Goal: Information Seeking & Learning: Learn about a topic

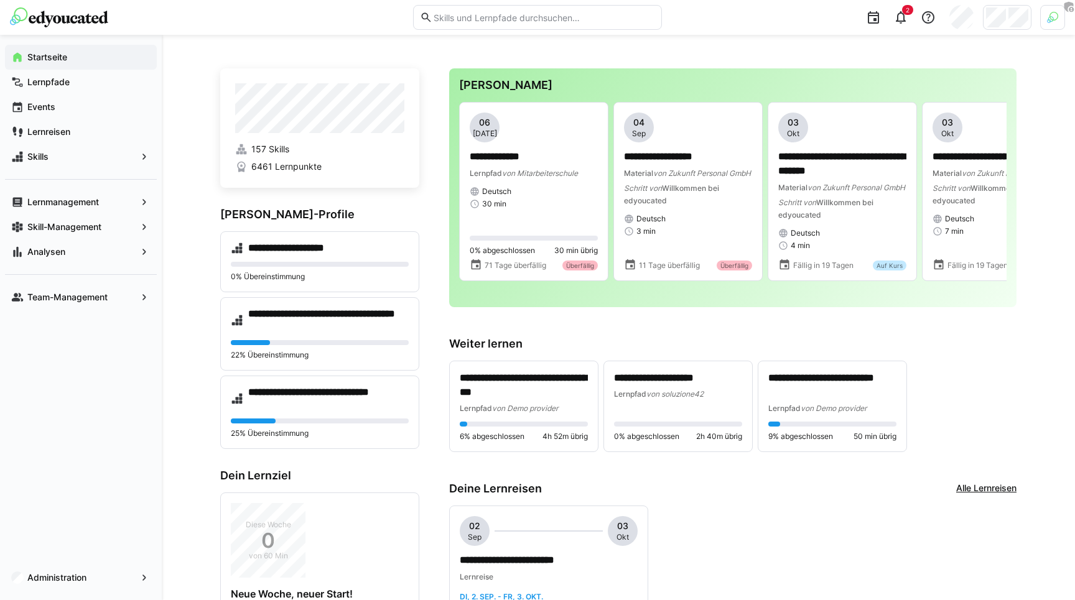
click at [989, 395] on div "**********" at bounding box center [732, 407] width 567 height 92
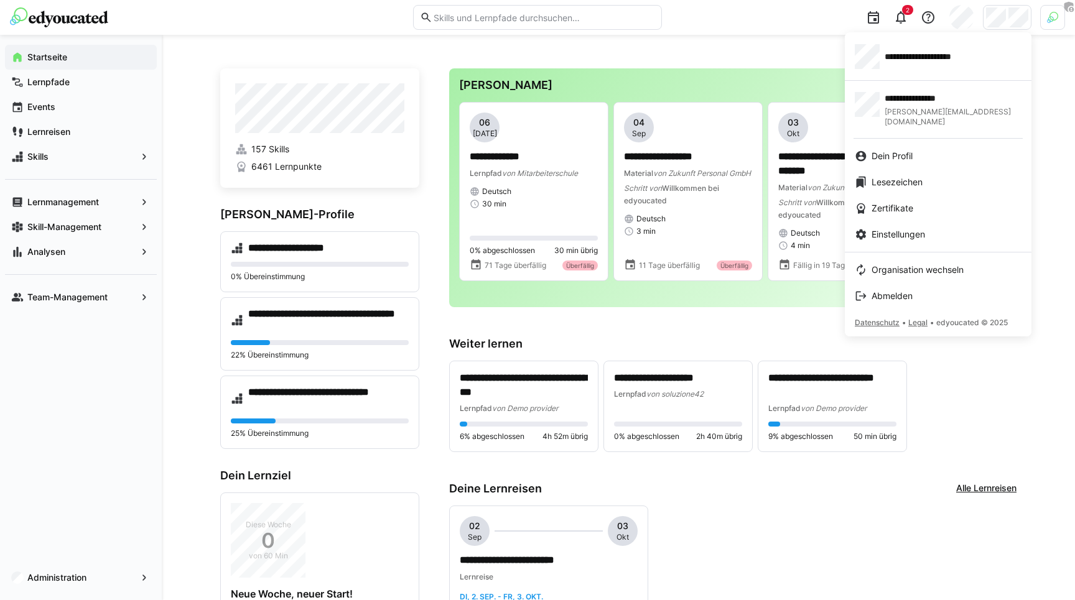
click at [901, 21] on div at bounding box center [537, 300] width 1075 height 600
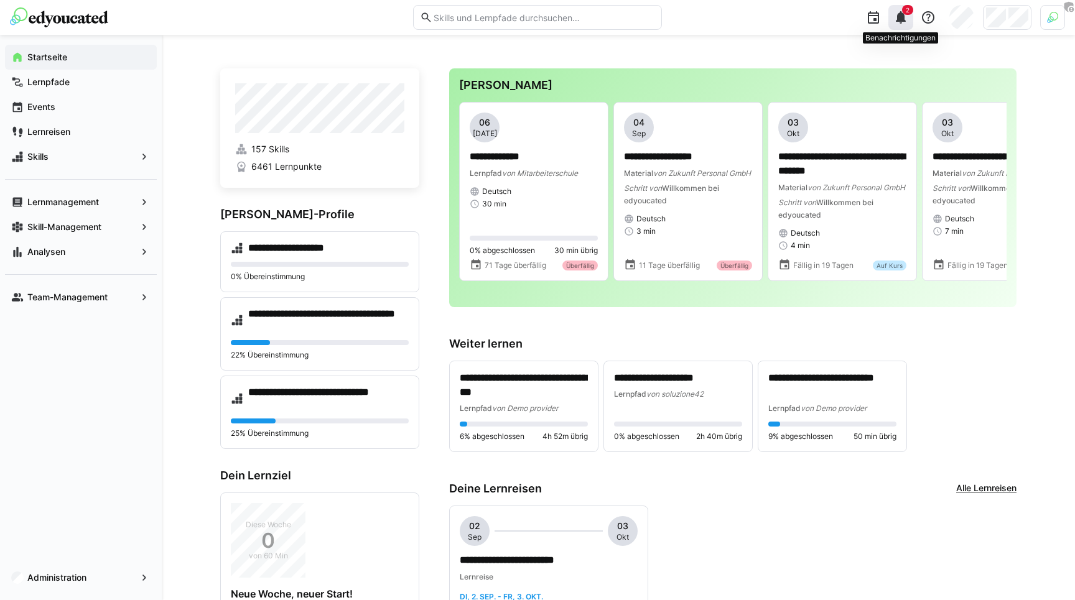
click at [903, 21] on eds-icon at bounding box center [900, 17] width 15 height 15
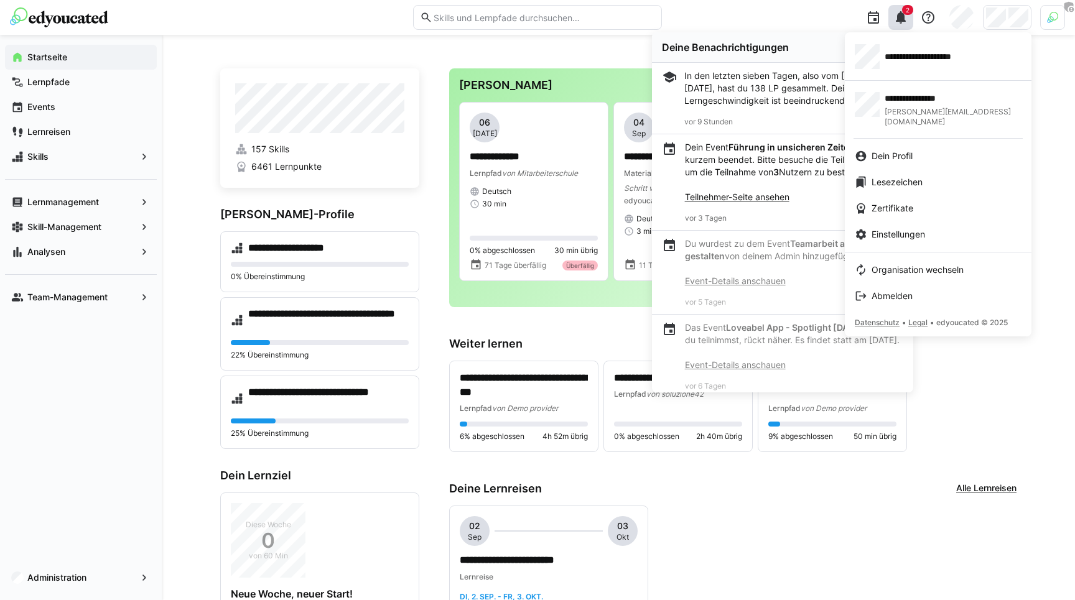
click at [569, 54] on div at bounding box center [537, 300] width 1075 height 600
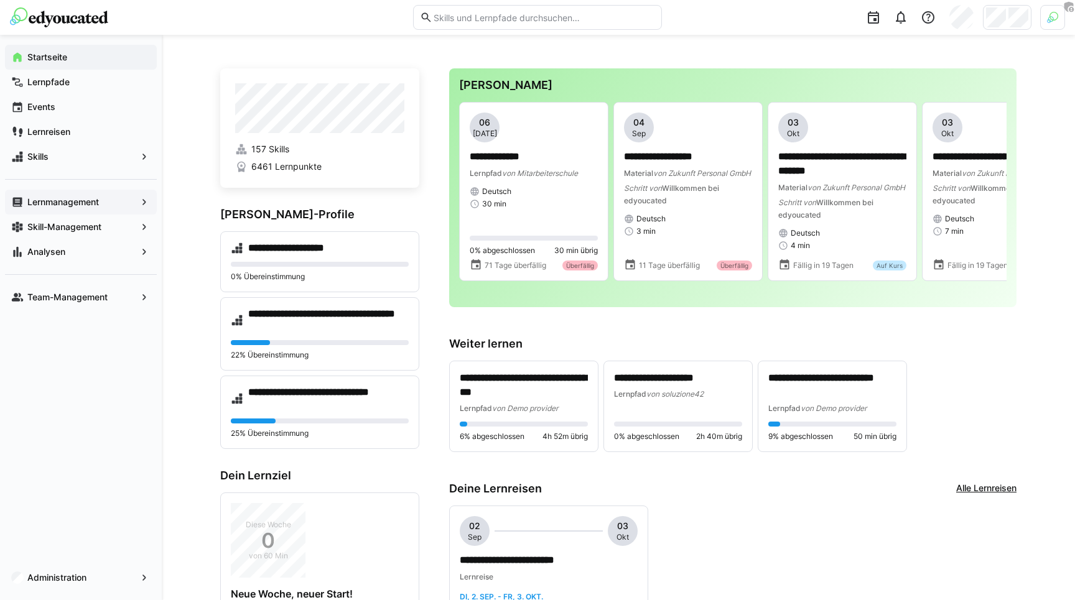
click at [79, 208] on span "Lernmanagement" at bounding box center [81, 202] width 111 height 12
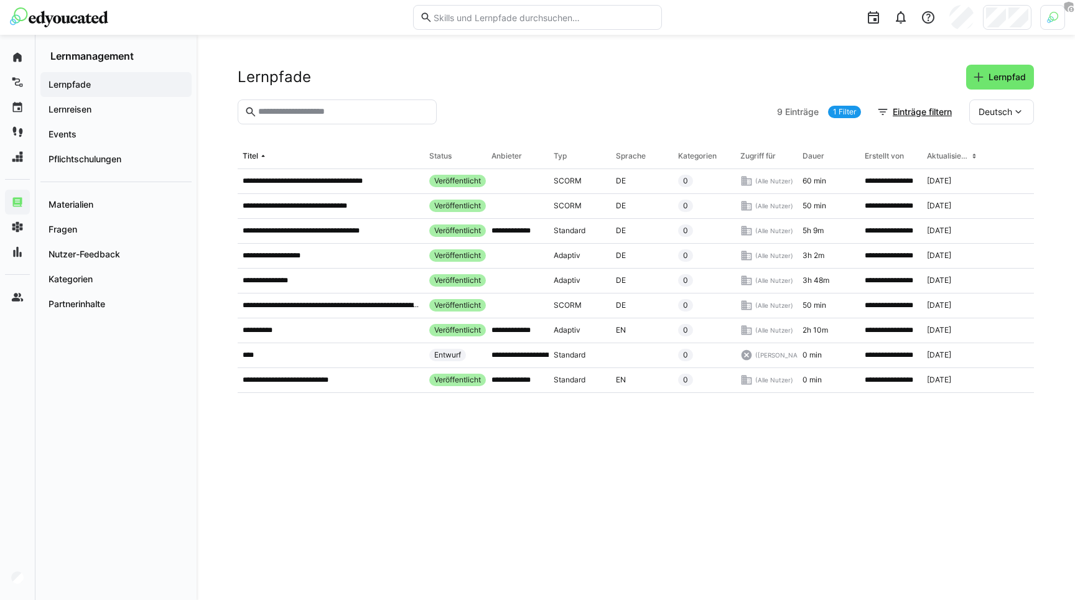
click at [473, 22] on input "text" at bounding box center [543, 17] width 223 height 11
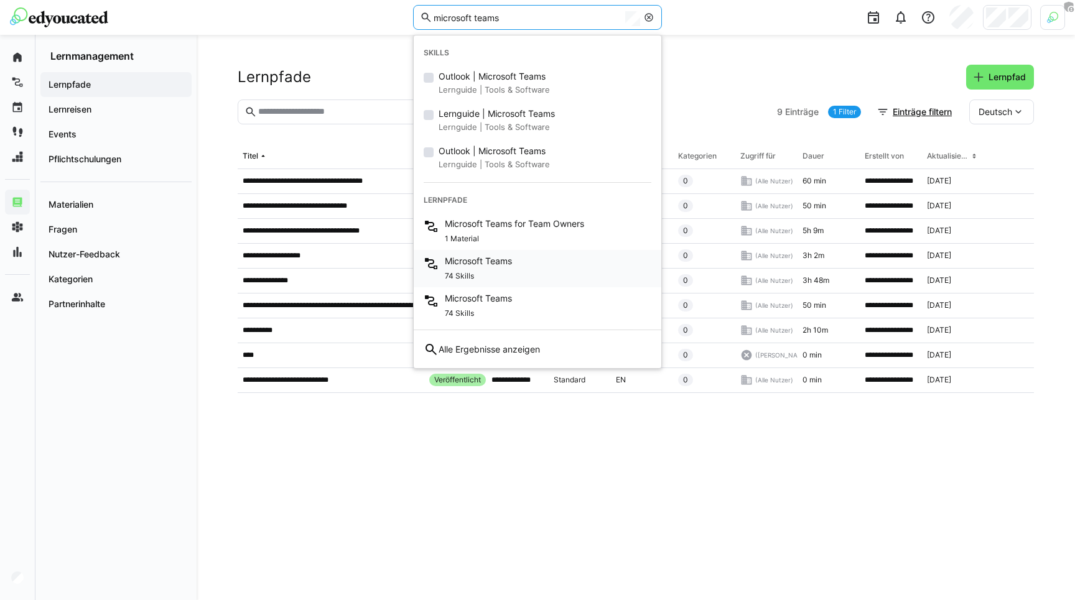
type input "microsoft teams"
click at [487, 274] on div "74 Skills" at bounding box center [478, 275] width 67 height 15
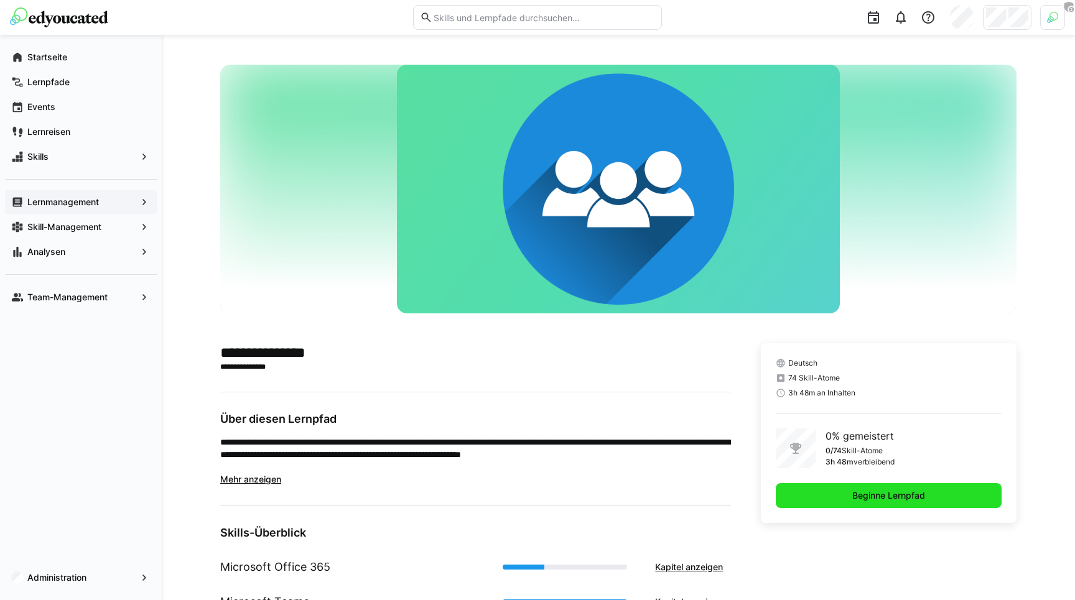
click at [867, 501] on span "Beginne Lernpfad" at bounding box center [888, 496] width 77 height 12
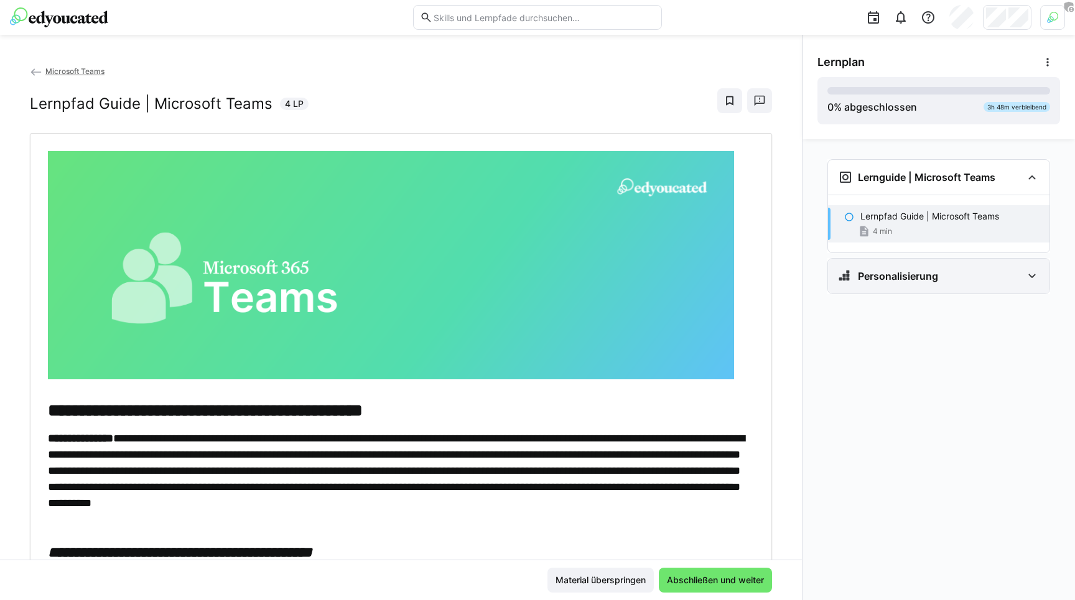
click at [888, 289] on div "Personalisierung" at bounding box center [938, 276] width 221 height 35
click at [886, 316] on p "Frage 1" at bounding box center [875, 315] width 30 height 12
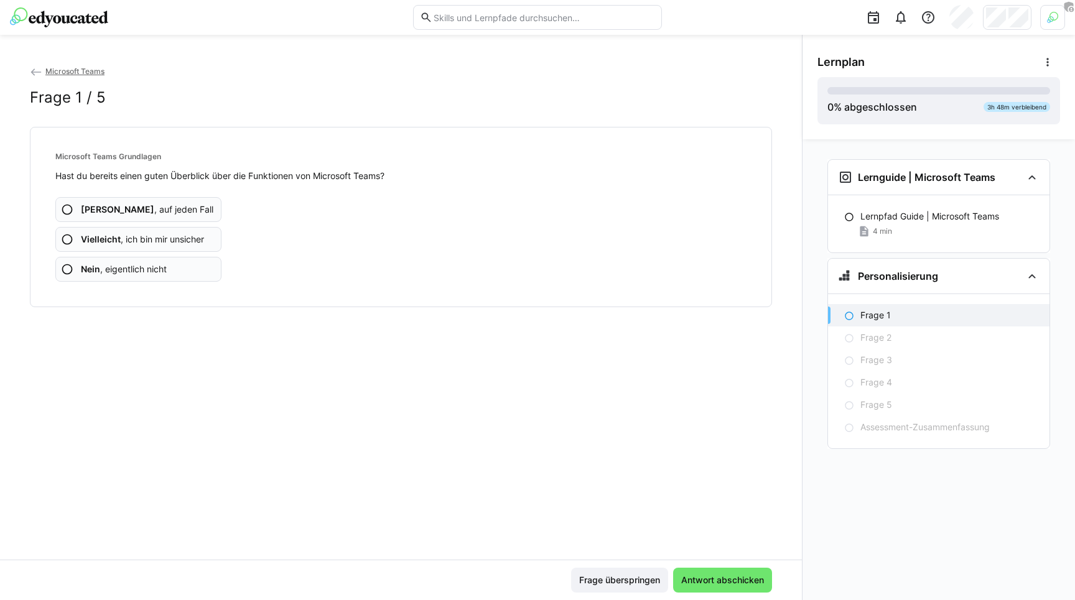
click at [55, 15] on img at bounding box center [59, 17] width 98 height 20
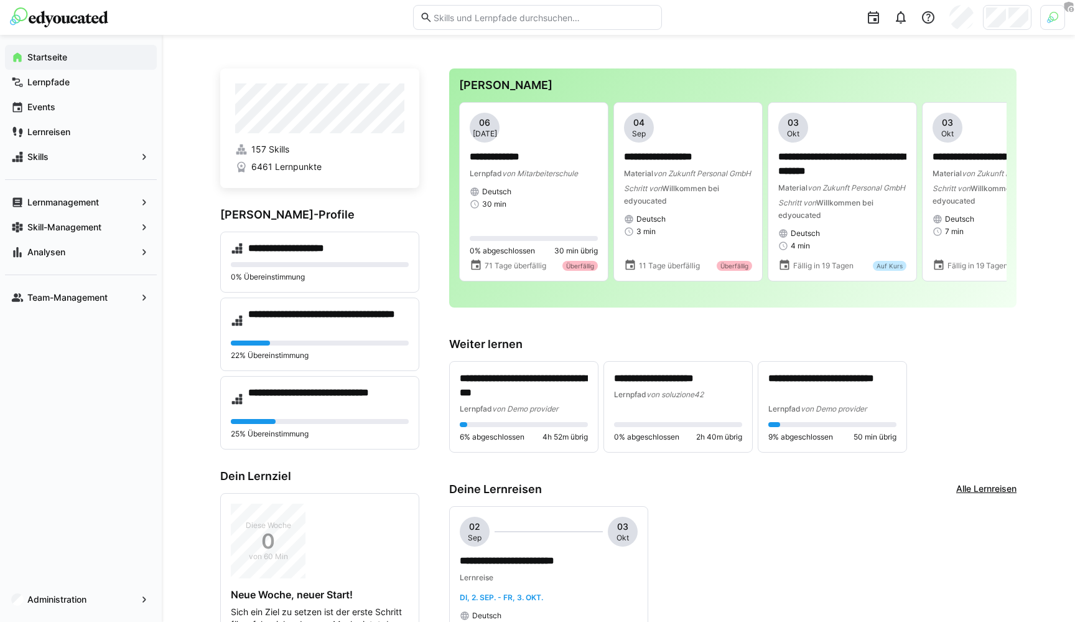
click at [301, 395] on h4 "**********" at bounding box center [328, 398] width 161 height 25
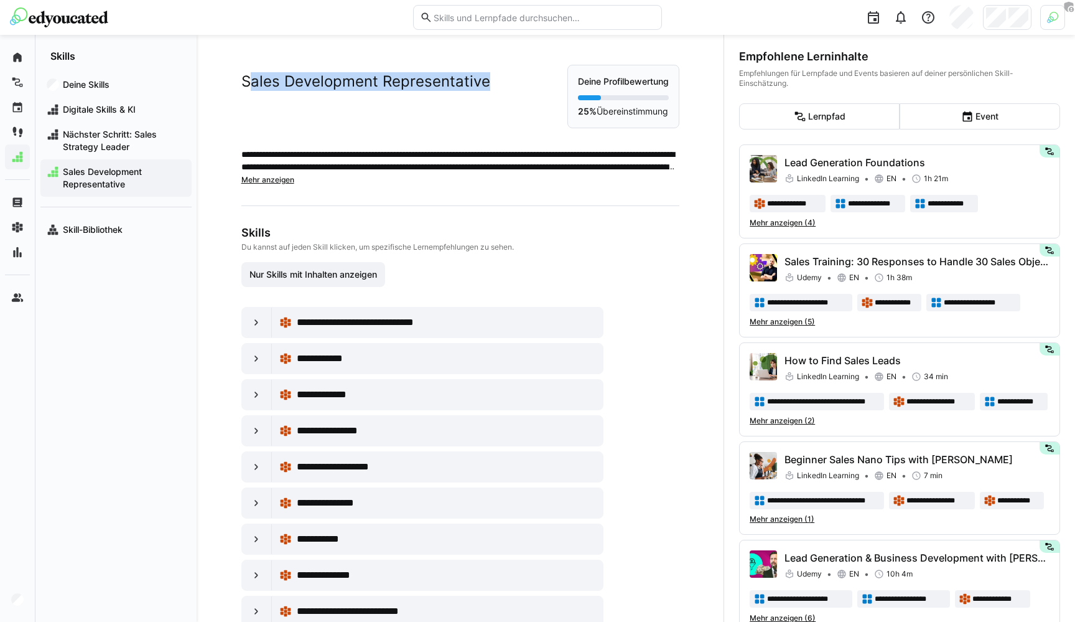
drag, startPoint x: 246, startPoint y: 83, endPoint x: 497, endPoint y: 88, distance: 250.8
click at [497, 88] on div "Sales Development Representative" at bounding box center [404, 78] width 326 height 26
click at [253, 314] on div at bounding box center [257, 322] width 30 height 30
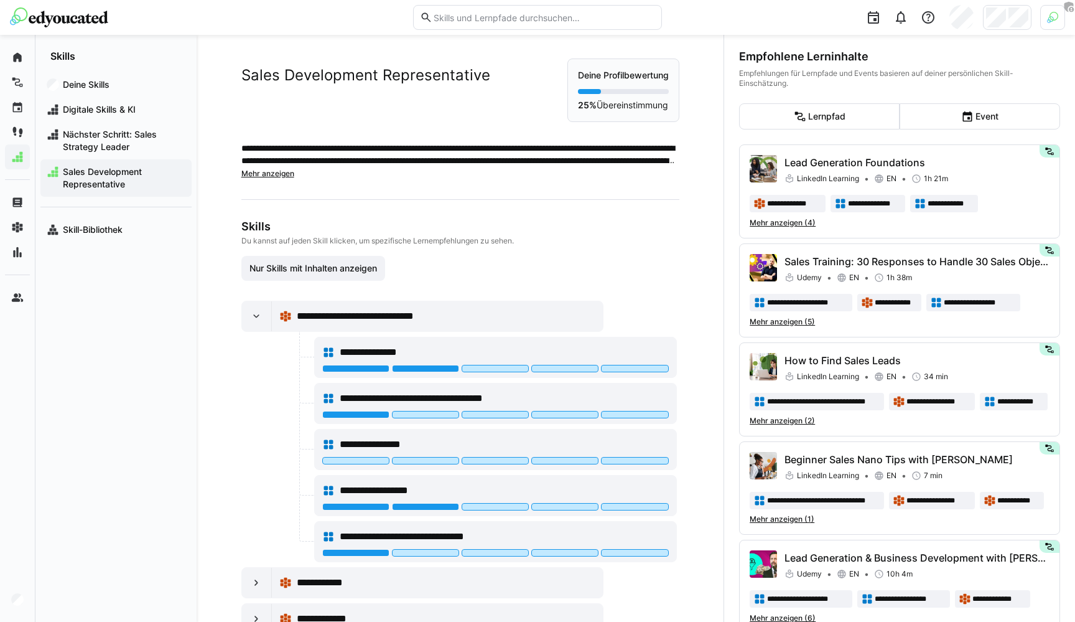
scroll to position [7, 0]
click at [434, 354] on div "**********" at bounding box center [504, 351] width 329 height 15
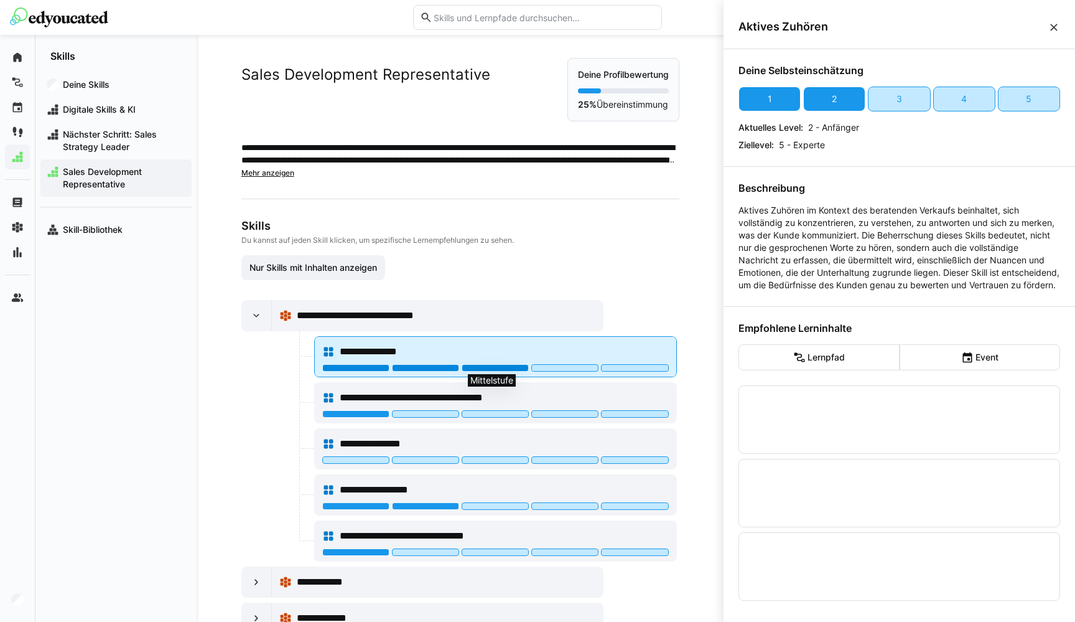
click at [508, 368] on div at bounding box center [495, 367] width 67 height 7
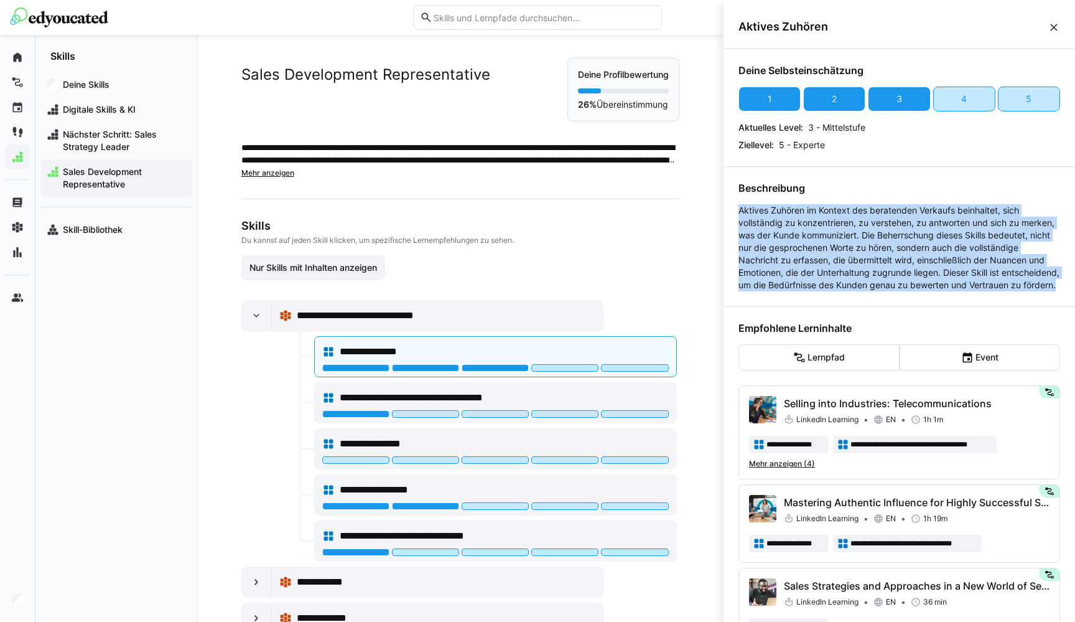
drag, startPoint x: 745, startPoint y: 203, endPoint x: 828, endPoint y: 297, distance: 125.2
click at [829, 291] on div "Beschreibung Aktives Zuhören im Kontext des beratenden Verkaufs beinhaltet, sic…" at bounding box center [899, 236] width 322 height 109
click at [828, 291] on p "Aktives Zuhören im Kontext des beratenden Verkaufs beinhaltet, sich vollständig…" at bounding box center [899, 247] width 322 height 87
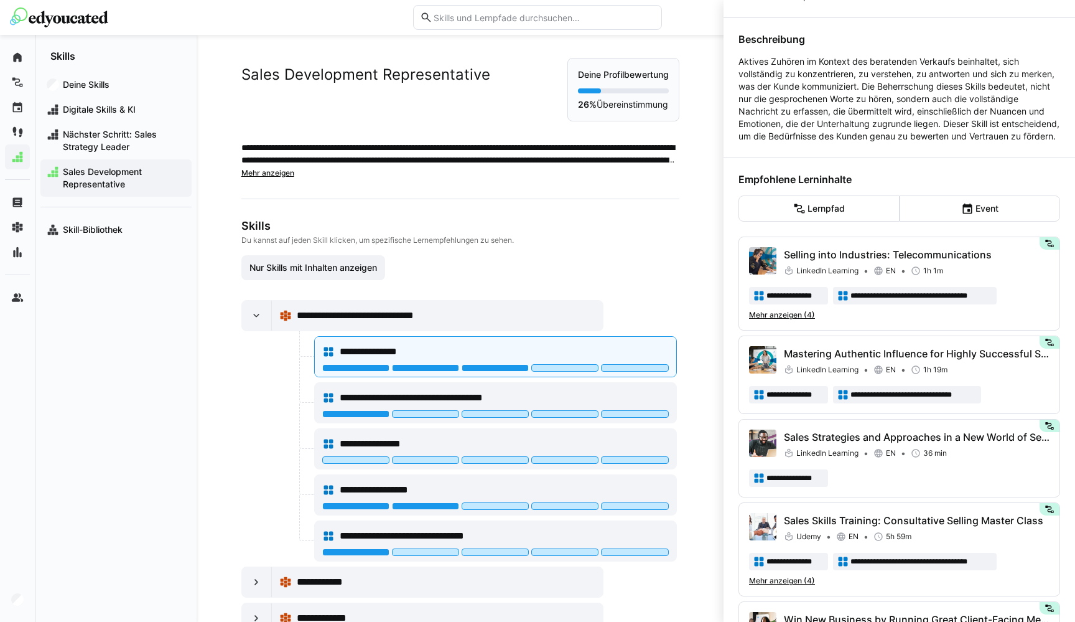
scroll to position [0, 0]
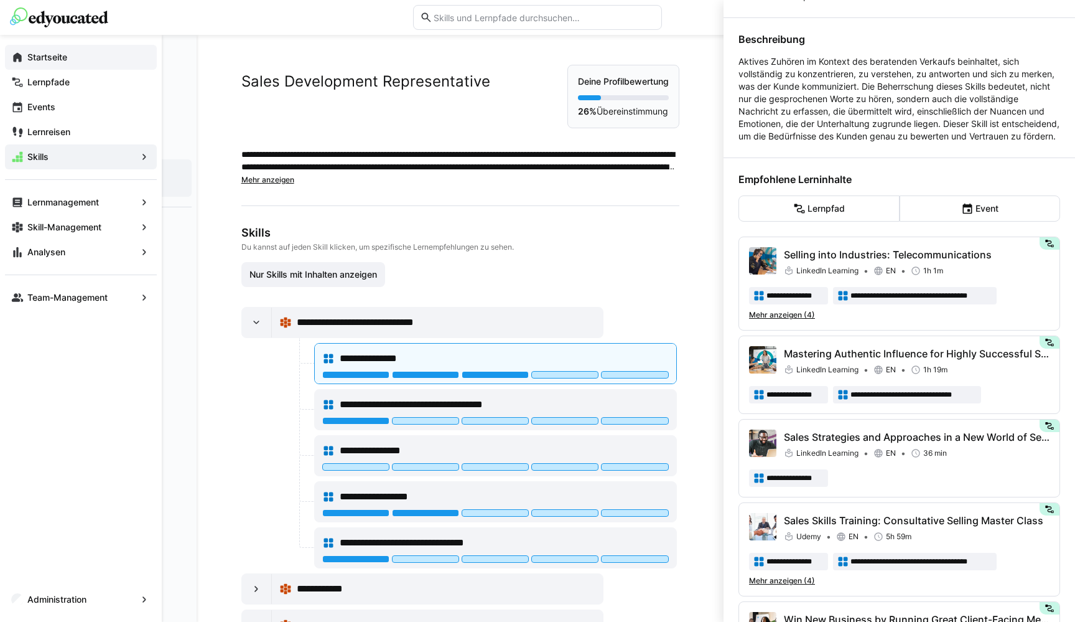
click at [0, 0] on app-navigation-label "Startseite" at bounding box center [0, 0] width 0 height 0
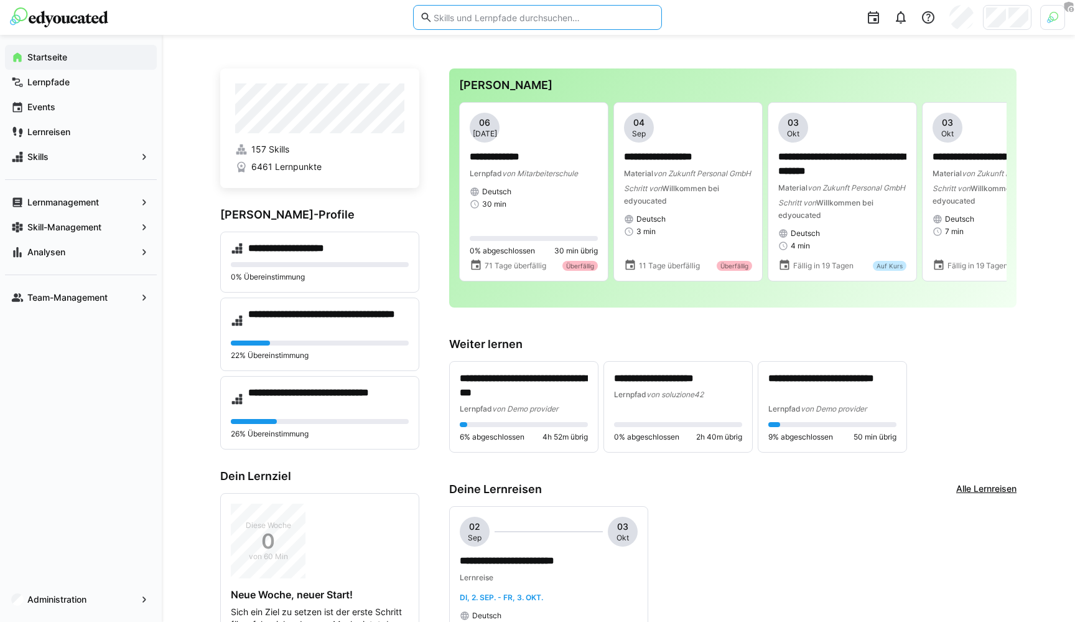
click at [456, 14] on input "text" at bounding box center [543, 17] width 223 height 11
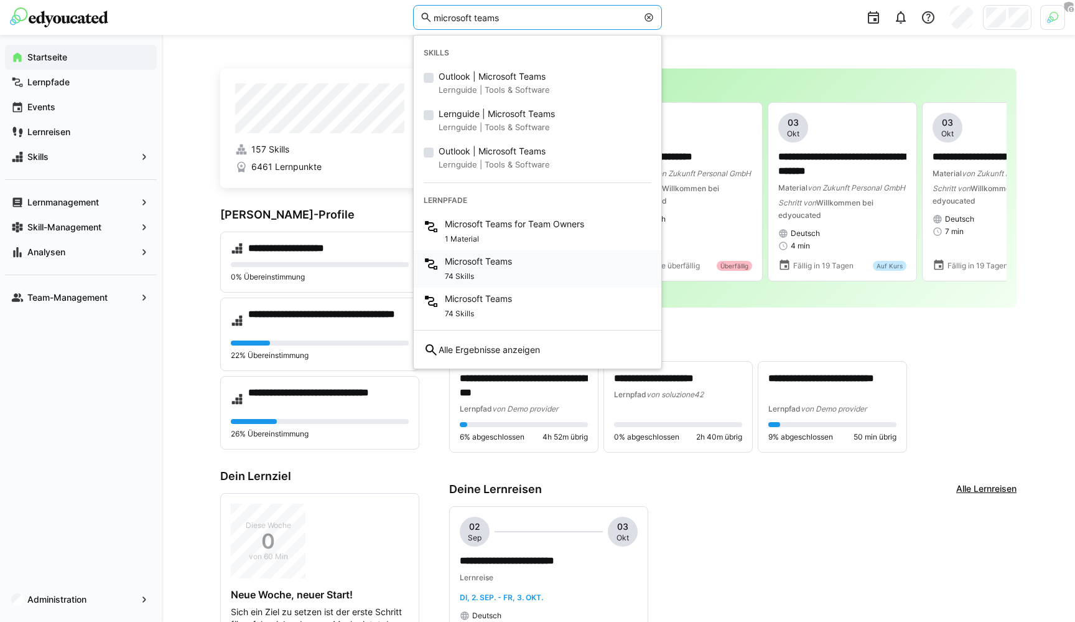
type input "microsoft teams"
click at [479, 267] on span "Microsoft Teams" at bounding box center [478, 261] width 67 height 12
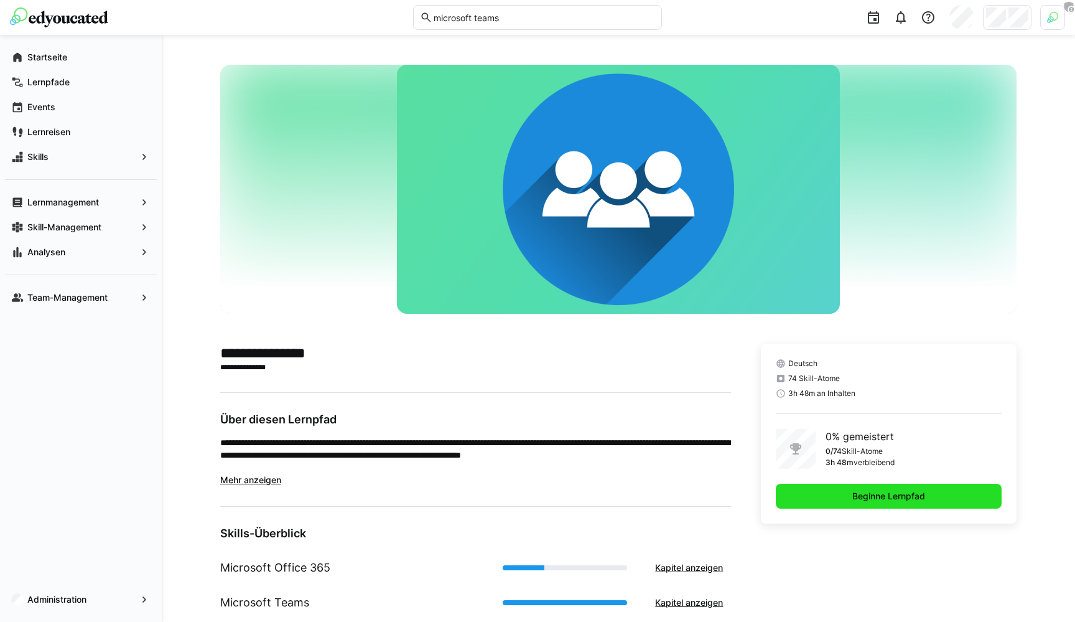
click at [878, 496] on span "Beginne Lernpfad" at bounding box center [888, 496] width 77 height 12
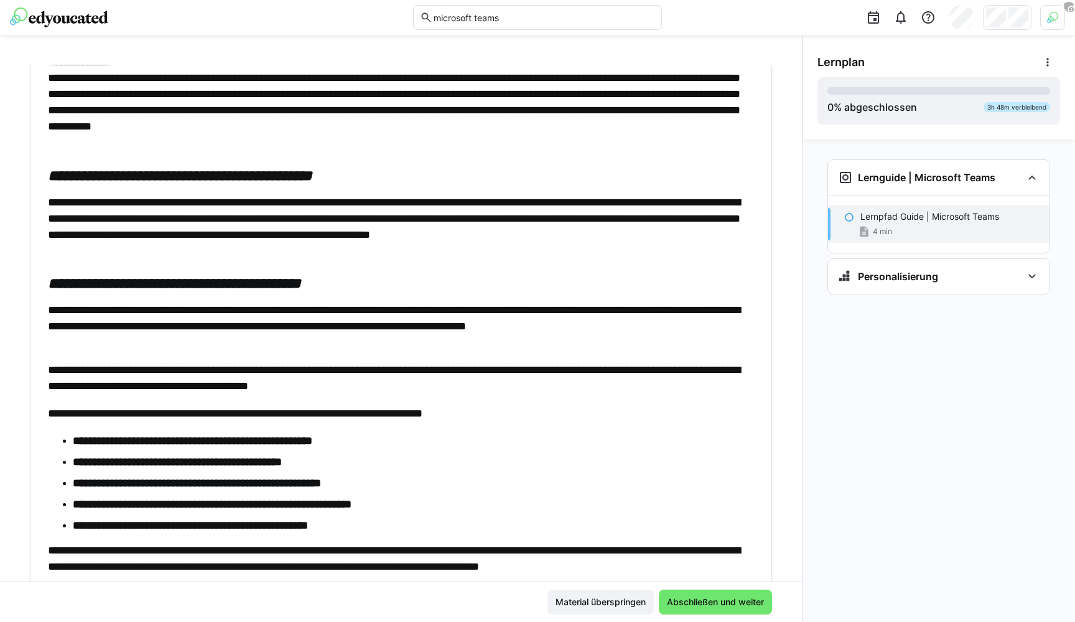
scroll to position [309, 0]
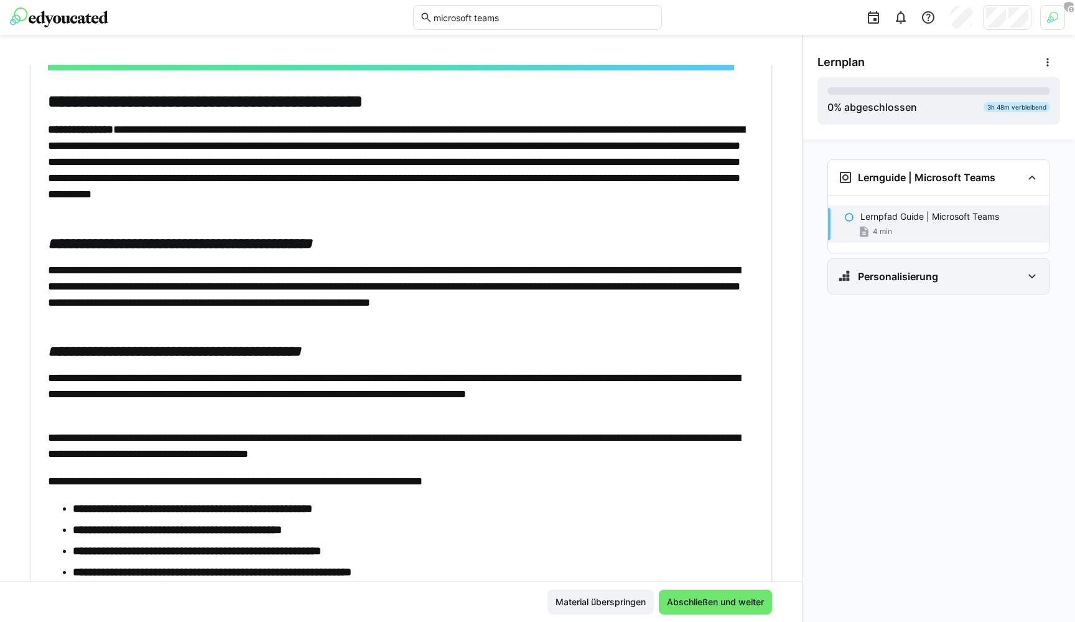
click at [893, 265] on div "Personalisierung" at bounding box center [938, 276] width 221 height 35
click at [879, 317] on p "Frage 1" at bounding box center [875, 315] width 30 height 12
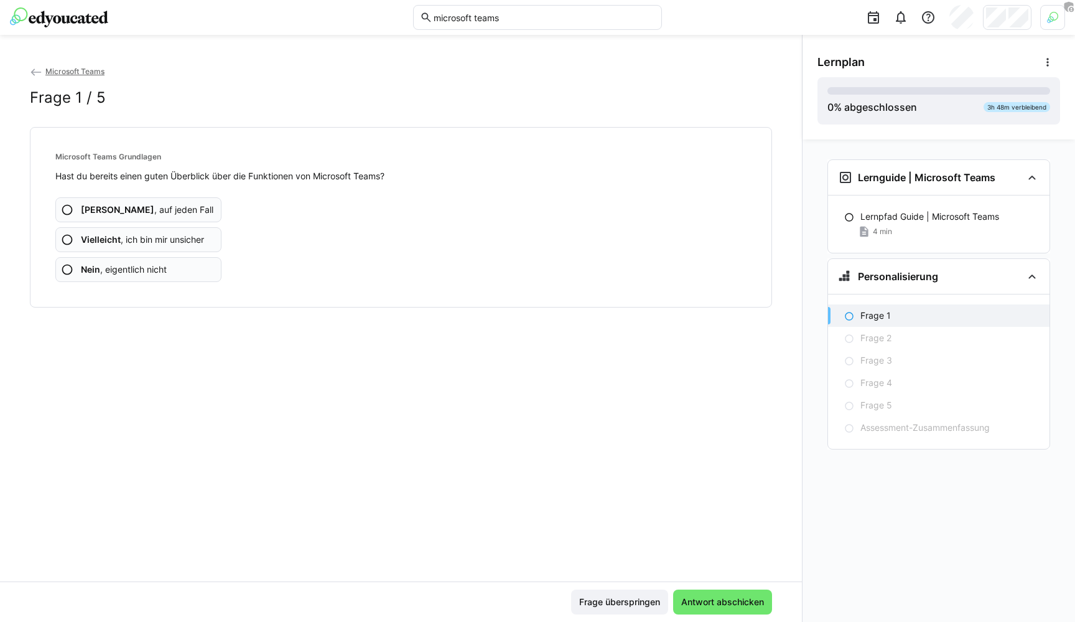
click at [134, 210] on span "Ja , auf jeden Fall" at bounding box center [147, 209] width 133 height 12
click at [157, 233] on span "Vielleicht , ich bin mir unsicher" at bounding box center [142, 239] width 123 height 12
click at [152, 276] on app-assessment-question-radio "Nein , eigentlich nicht" at bounding box center [138, 269] width 166 height 25
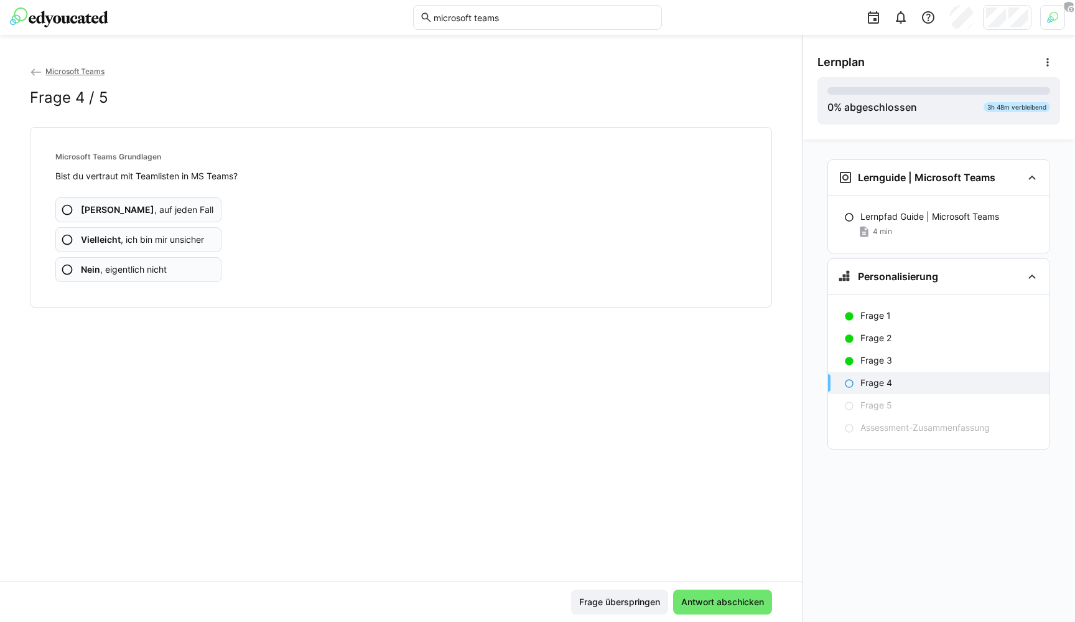
click at [143, 210] on span "Ja , auf jeden Fall" at bounding box center [147, 209] width 133 height 12
click at [129, 264] on span "Nein , eigentlich nicht" at bounding box center [124, 269] width 86 height 12
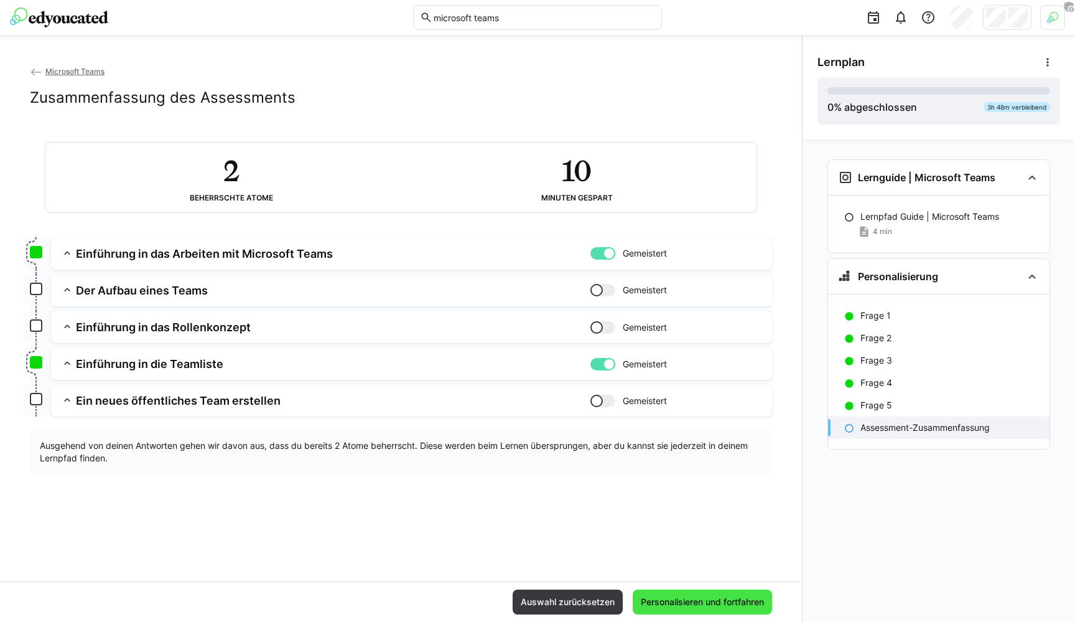
click at [680, 600] on span "Personalisieren und fortfahren" at bounding box center [702, 601] width 127 height 12
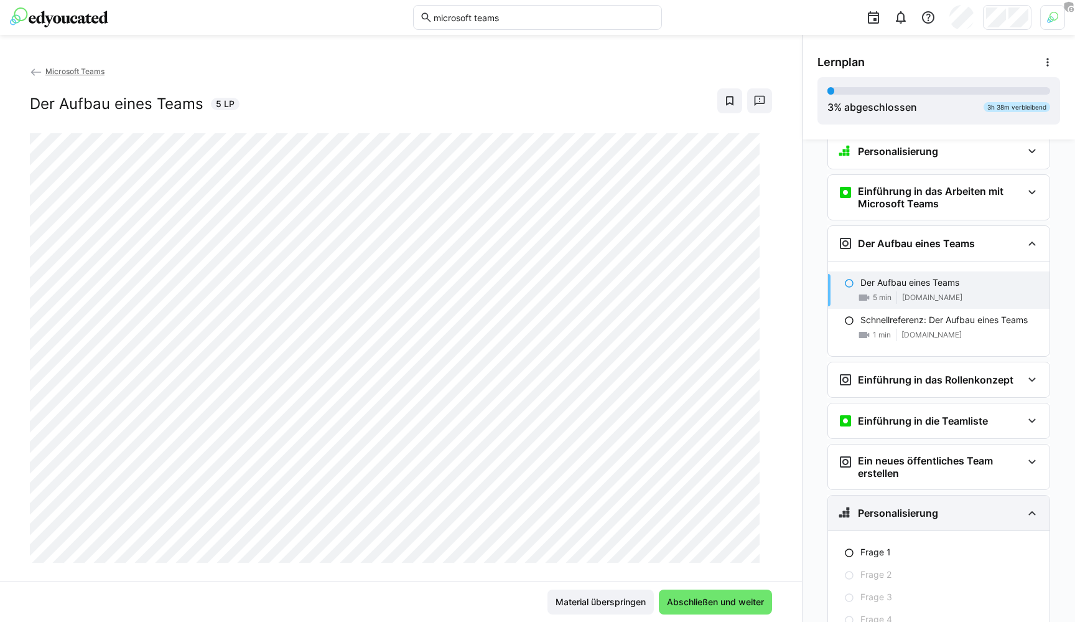
scroll to position [139, 0]
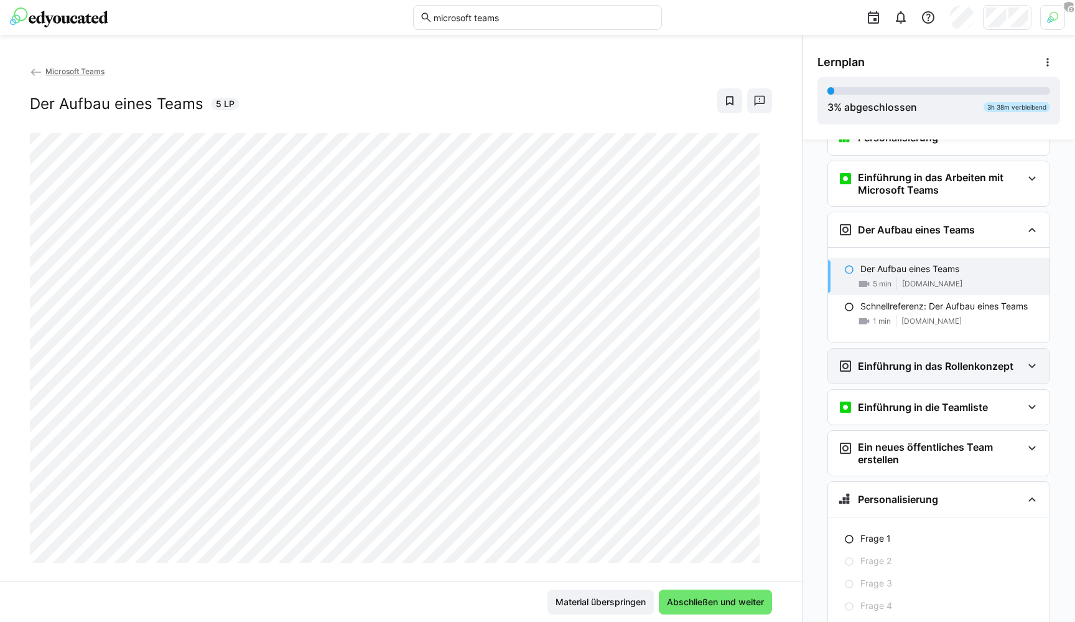
click at [908, 368] on h3 "Einführung in das Rollenkonzept" at bounding box center [936, 366] width 156 height 12
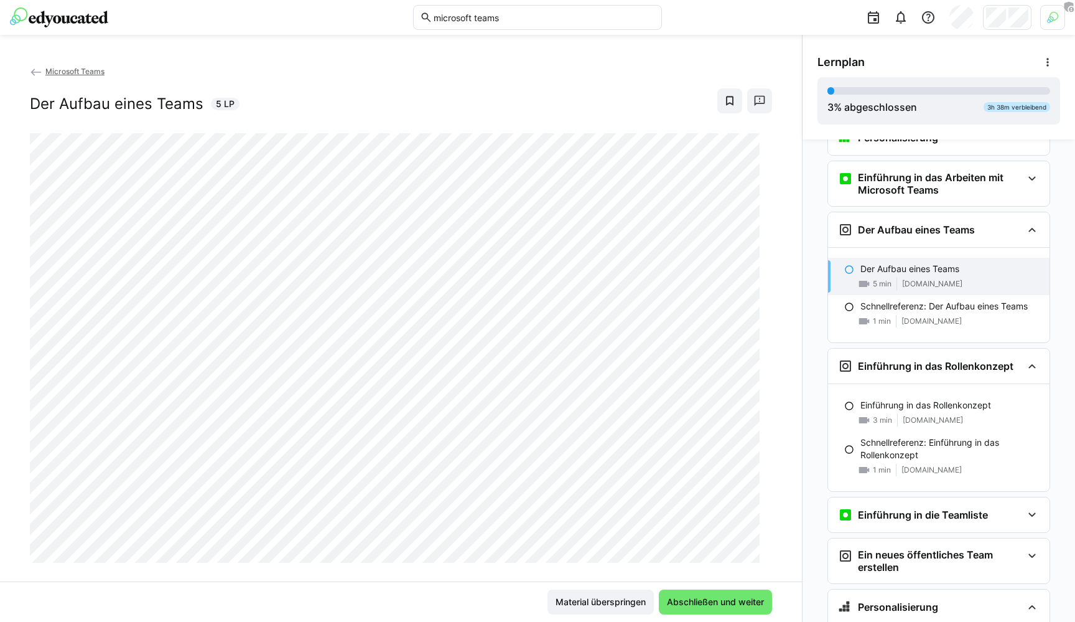
click at [72, 21] on img at bounding box center [59, 17] width 98 height 20
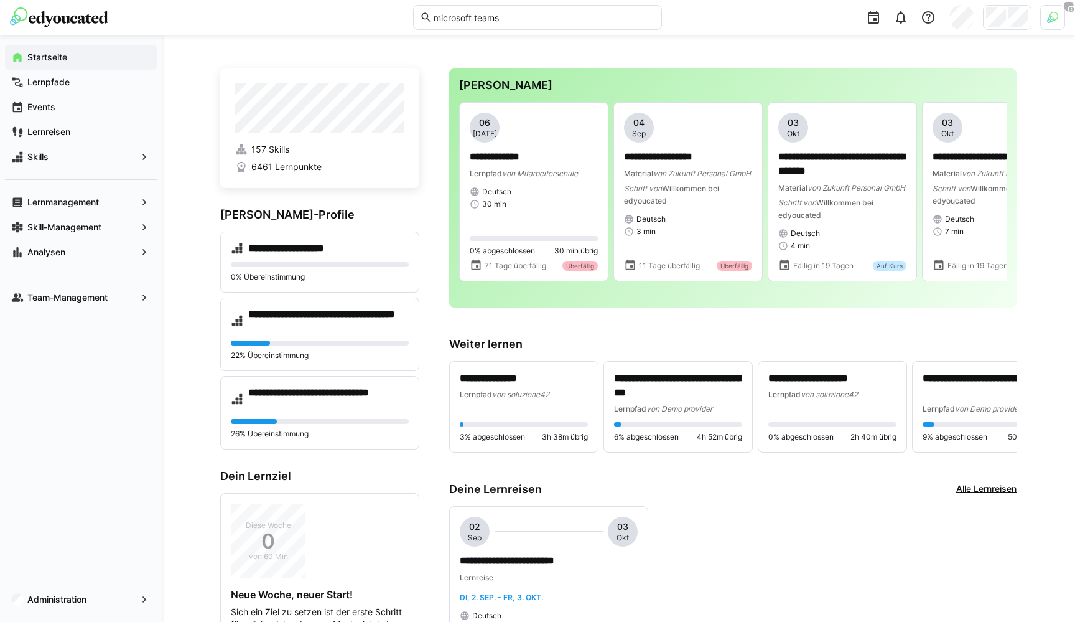
click at [0, 0] on app-navigation-label "Lernpfade" at bounding box center [0, 0] width 0 height 0
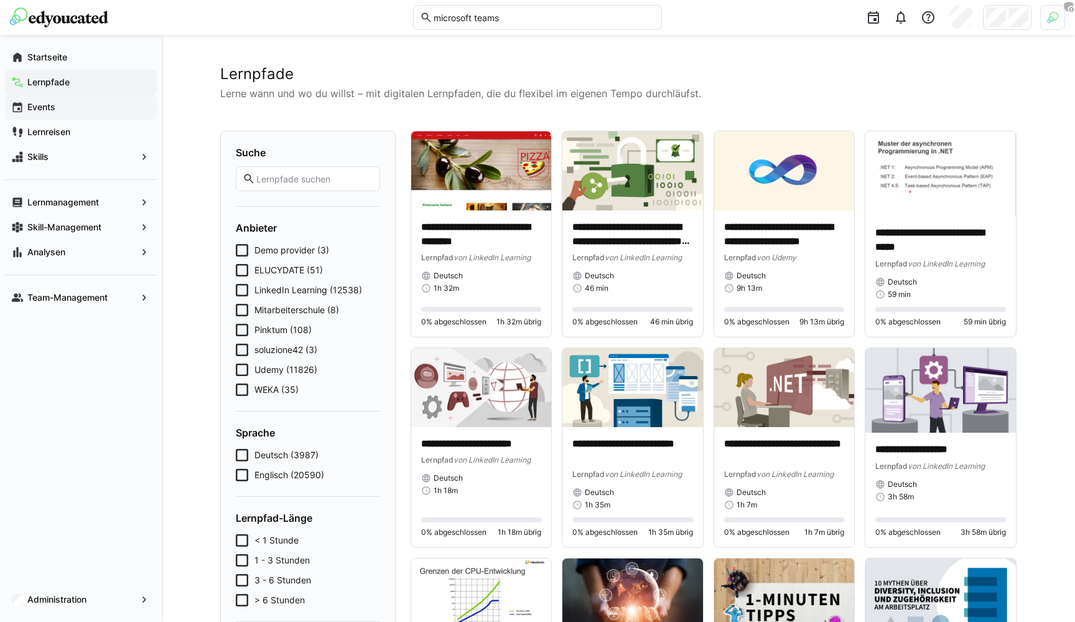
click at [85, 109] on span "Events" at bounding box center [88, 107] width 125 height 12
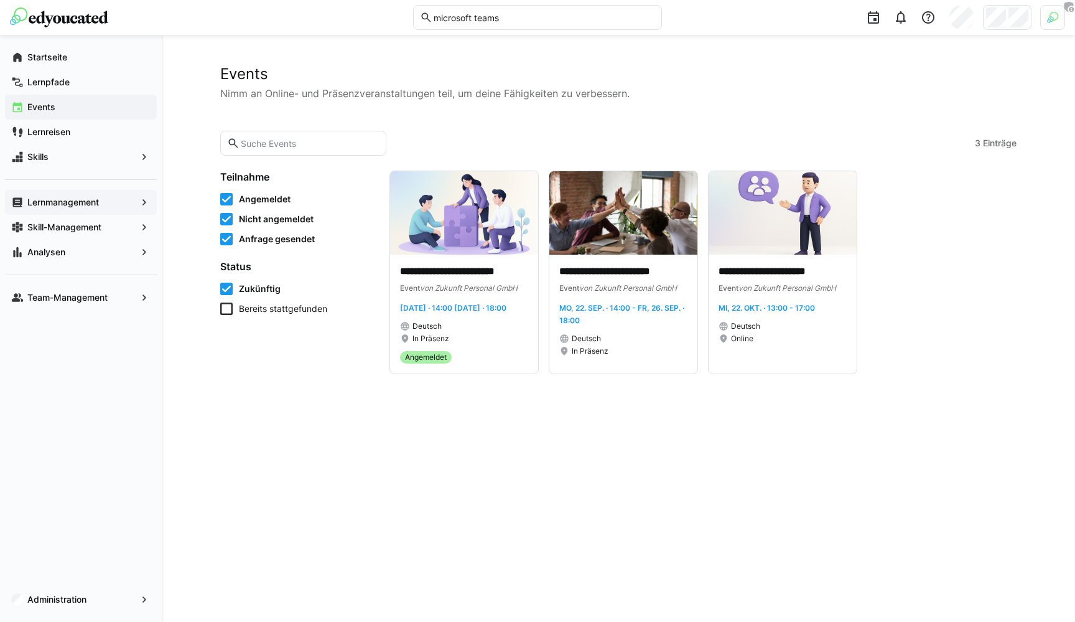
click at [116, 196] on span "Lernmanagement" at bounding box center [81, 202] width 111 height 12
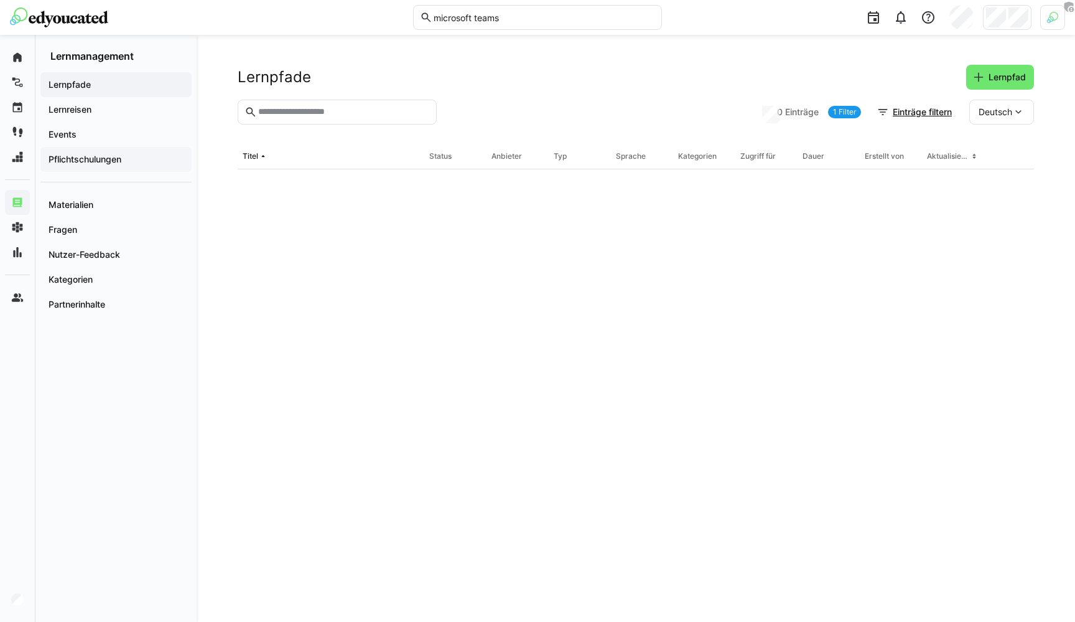
click at [109, 147] on div "Pflichtschulungen" at bounding box center [115, 159] width 151 height 25
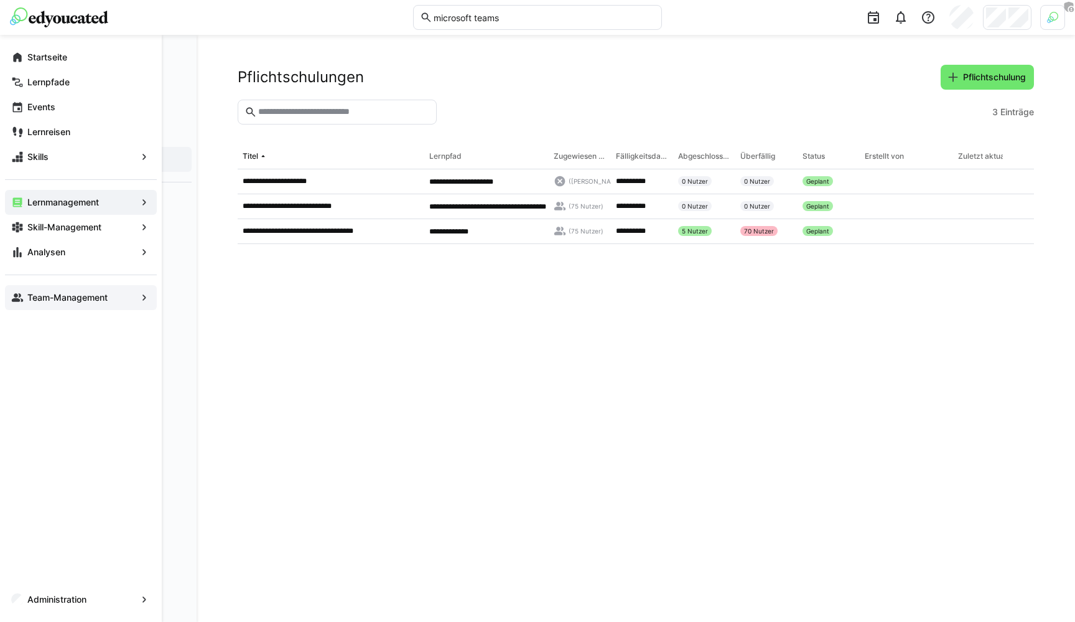
click at [0, 0] on app-navigation-label "Team-Management" at bounding box center [0, 0] width 0 height 0
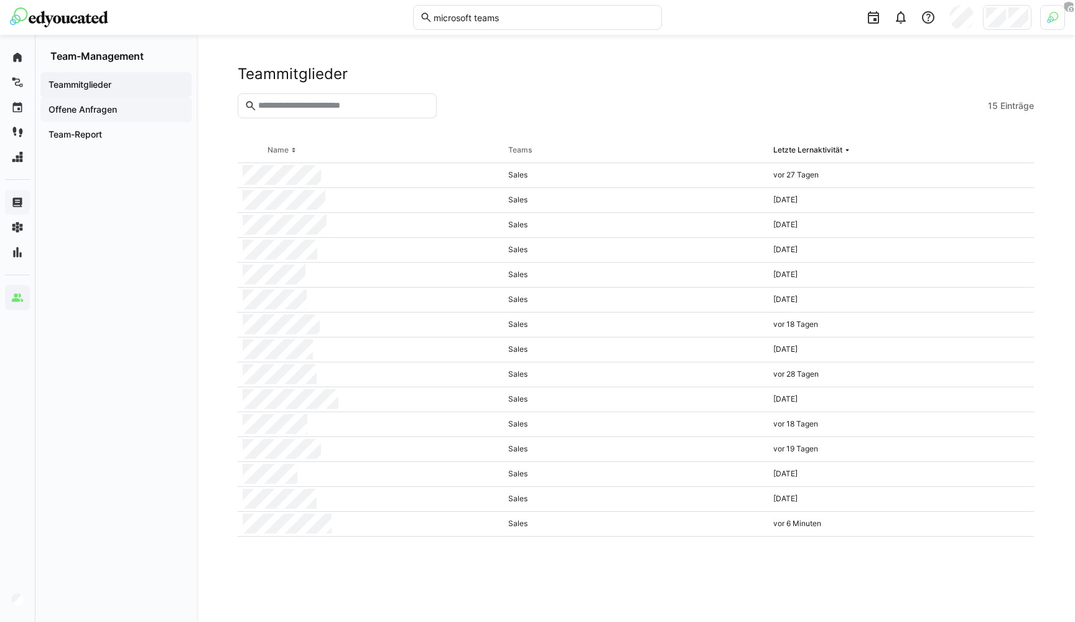
click at [78, 119] on div "Offene Anfragen" at bounding box center [115, 109] width 151 height 25
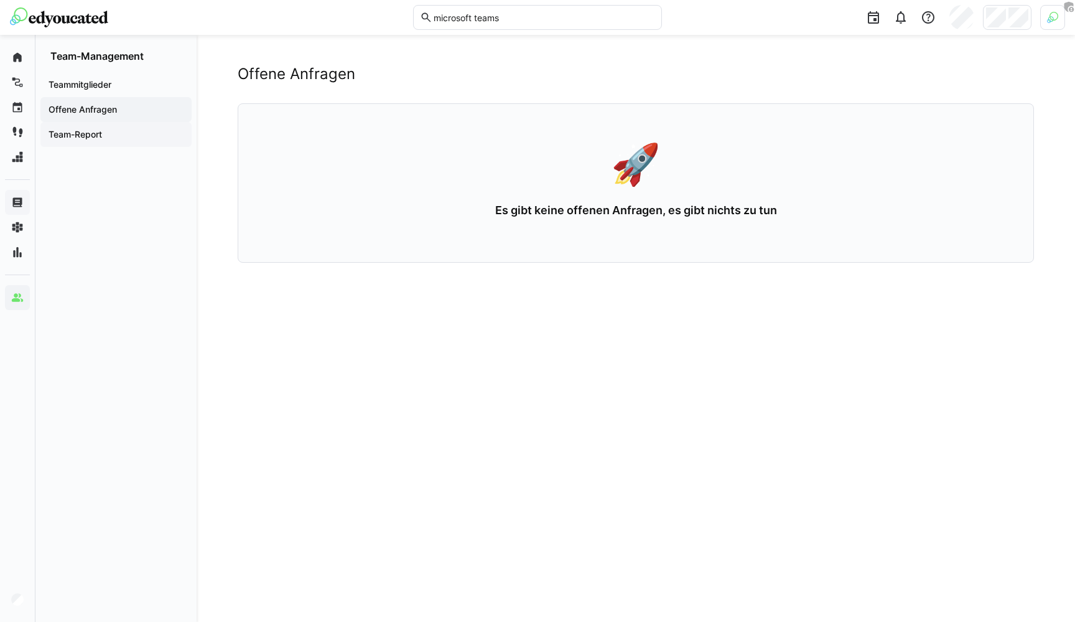
click at [0, 0] on app-navigation-label "Team-Report" at bounding box center [0, 0] width 0 height 0
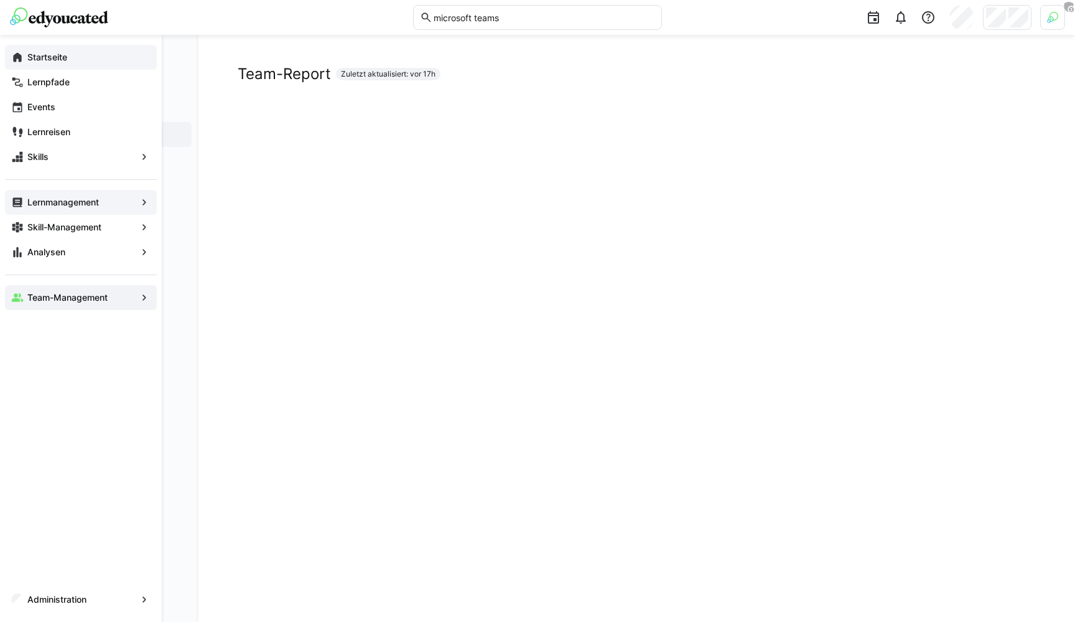
click at [26, 55] on span "Startseite" at bounding box center [88, 57] width 125 height 12
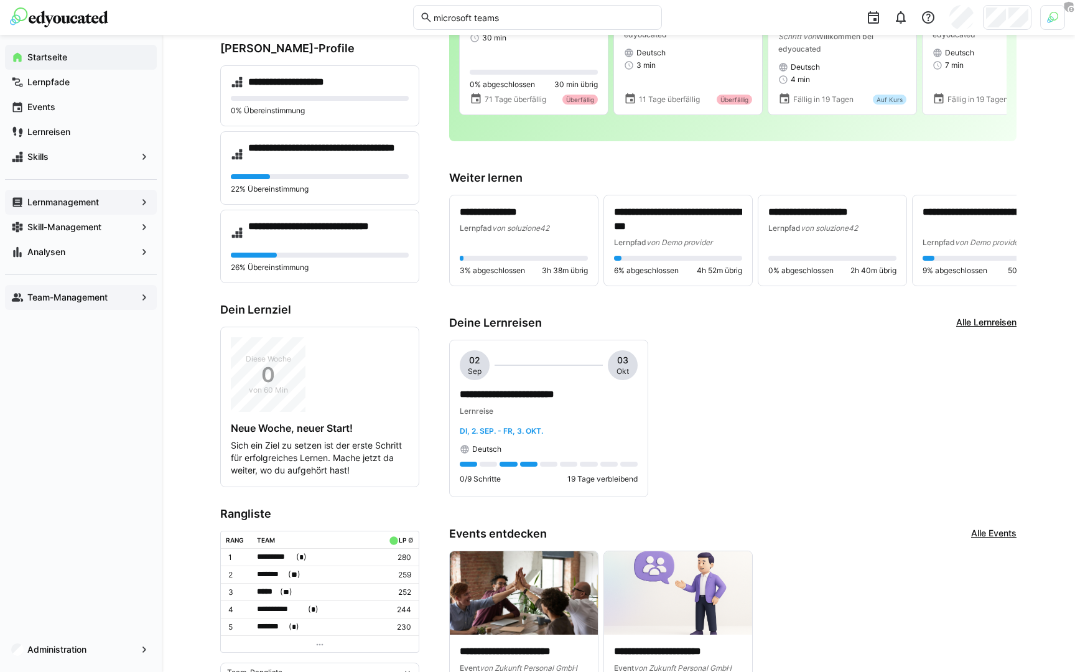
scroll to position [175, 0]
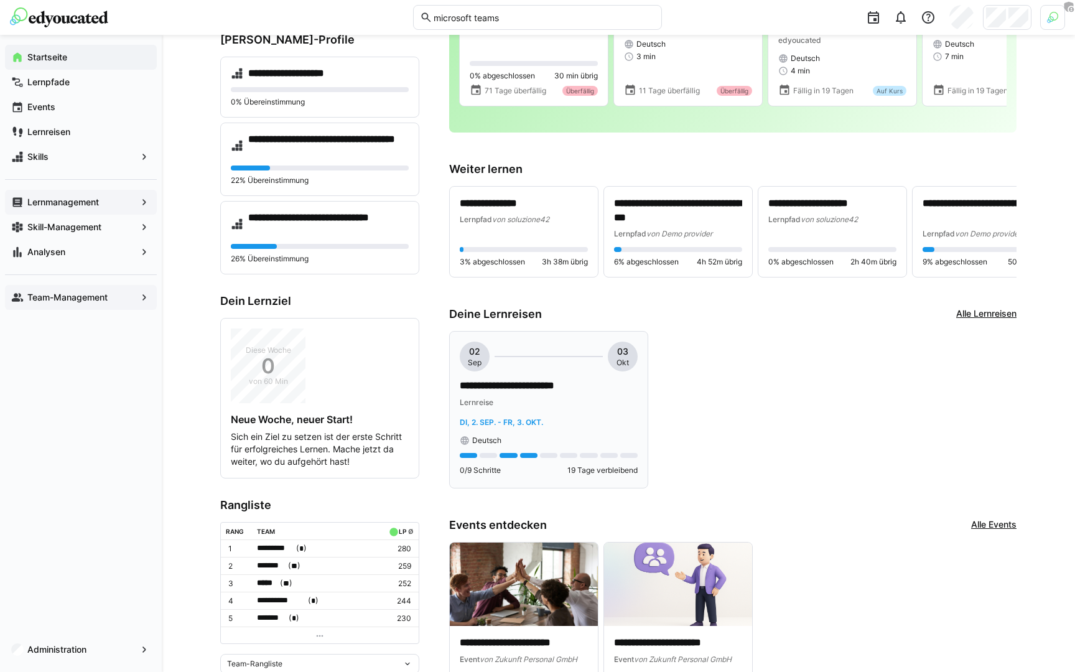
click at [552, 408] on div "**********" at bounding box center [549, 393] width 178 height 29
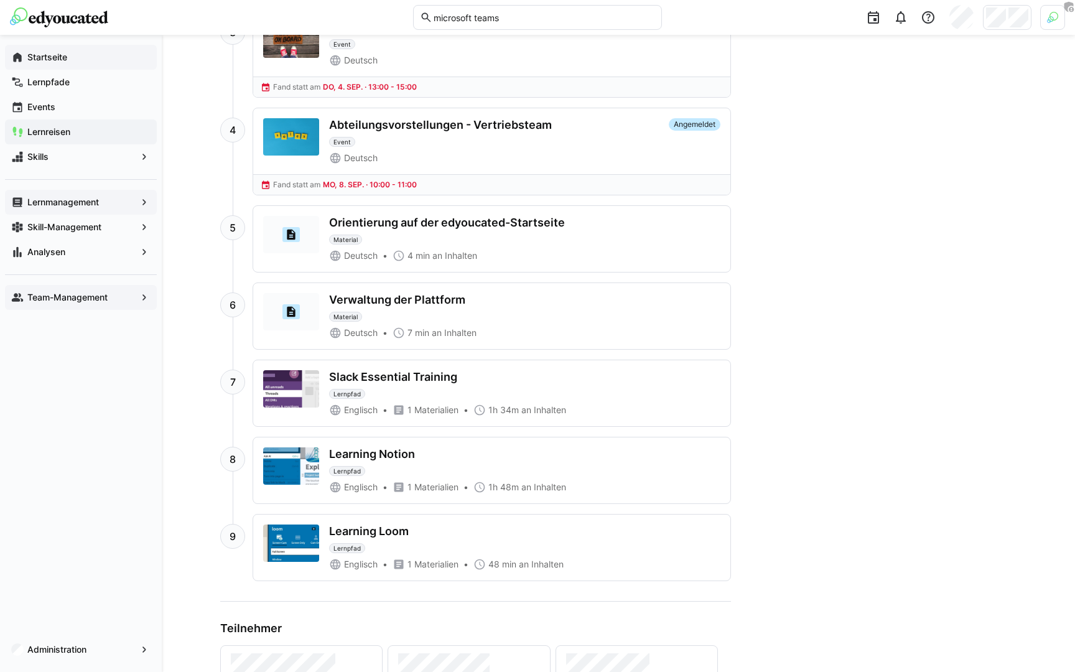
scroll to position [763, 0]
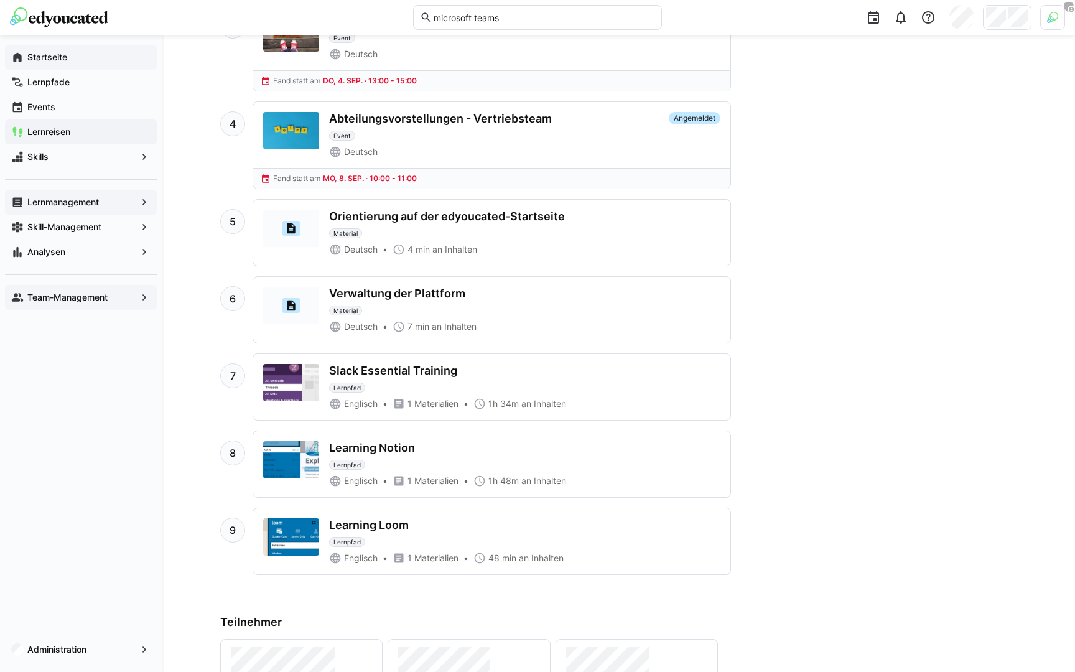
click at [105, 198] on span "Lernmanagement" at bounding box center [81, 202] width 111 height 12
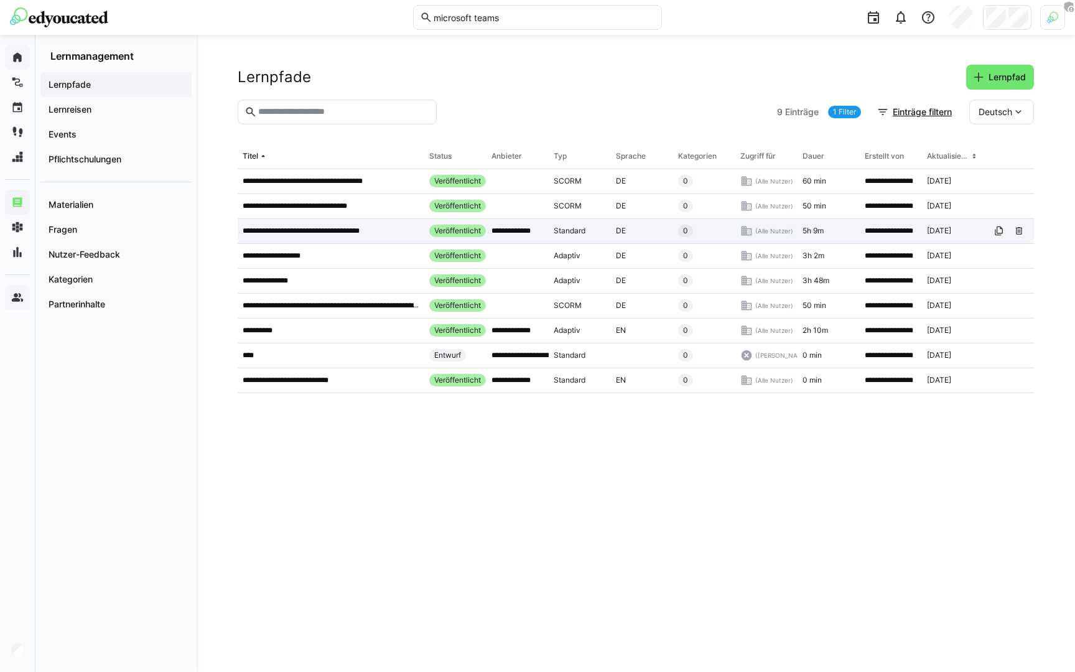
click at [391, 229] on app-table-first-column "**********" at bounding box center [331, 231] width 177 height 10
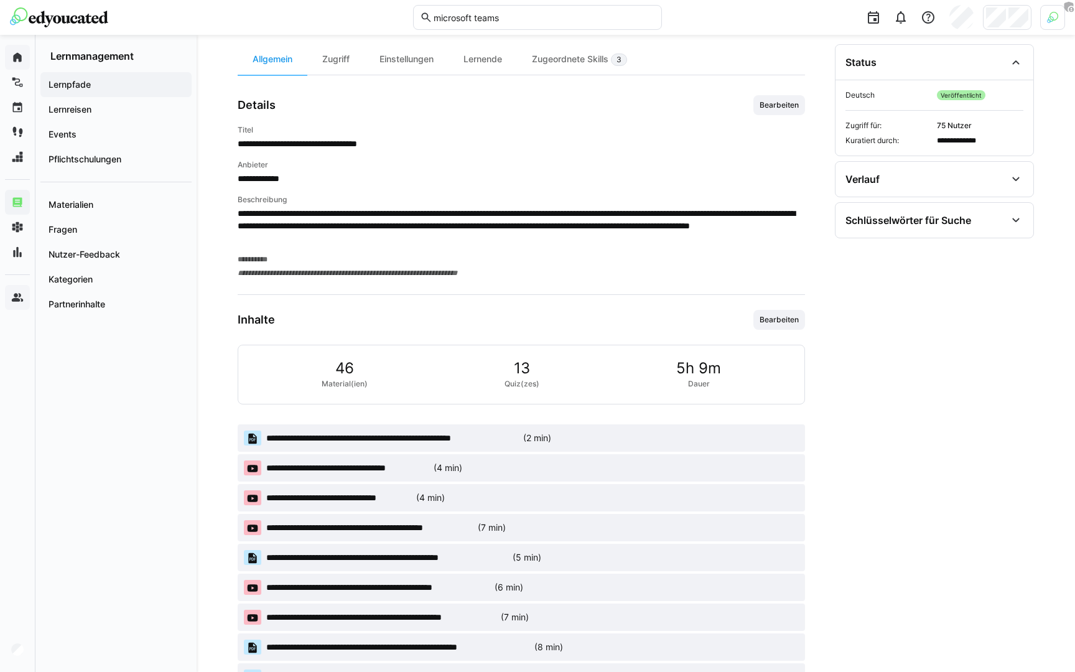
scroll to position [387, 0]
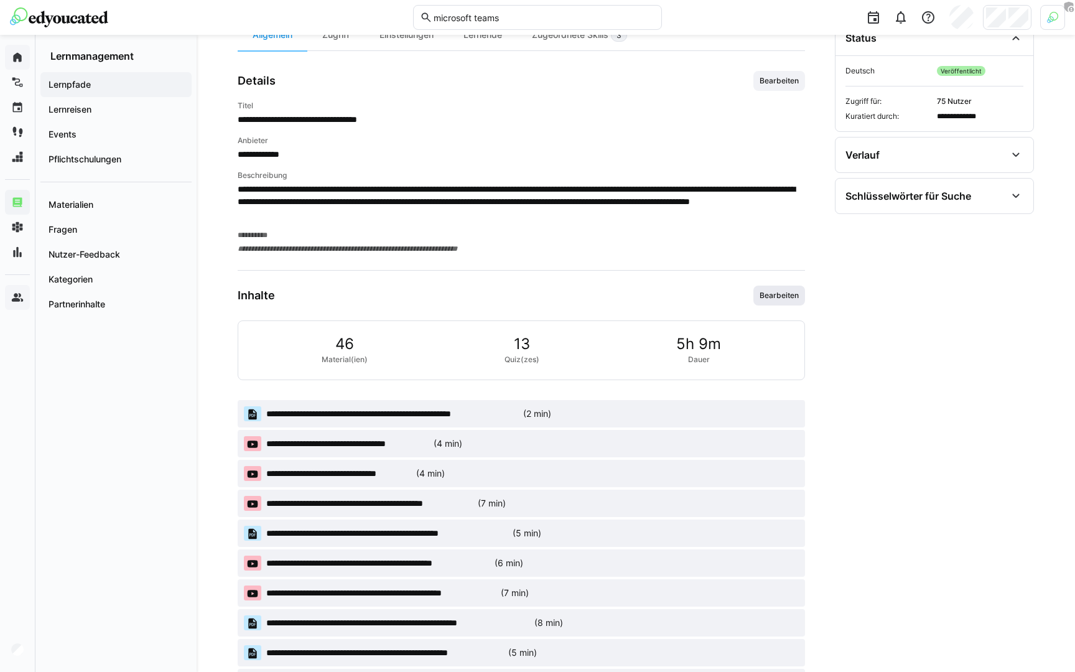
click at [769, 297] on span "Bearbeiten" at bounding box center [779, 296] width 42 height 10
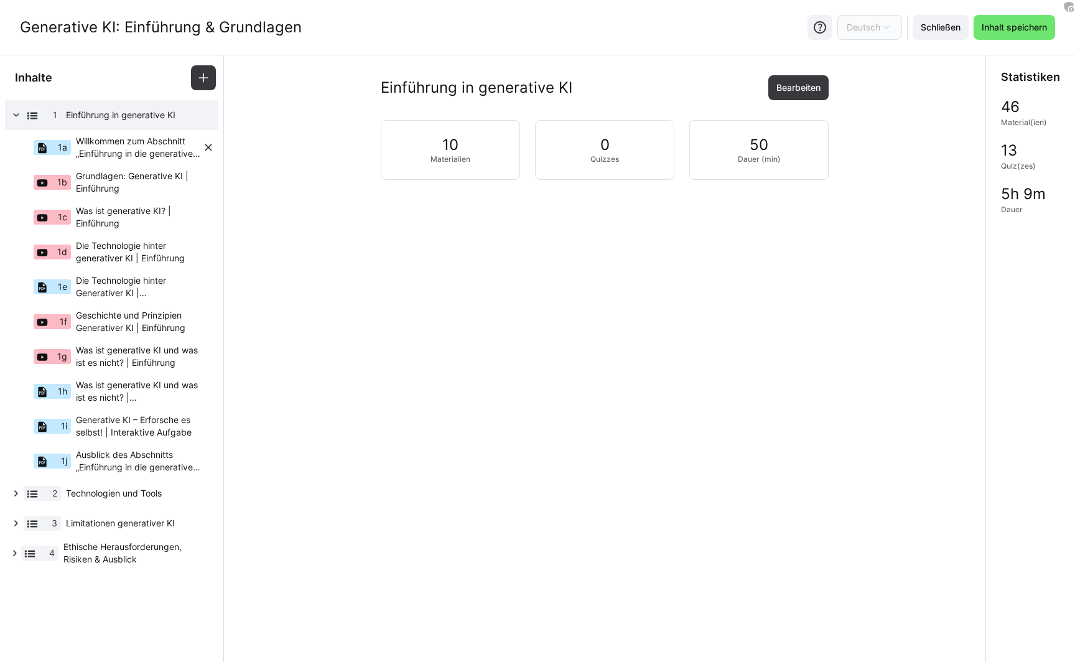
click at [130, 154] on span "Willkommen zum Abschnitt „Einführung in die generative KI"!" at bounding box center [139, 147] width 126 height 25
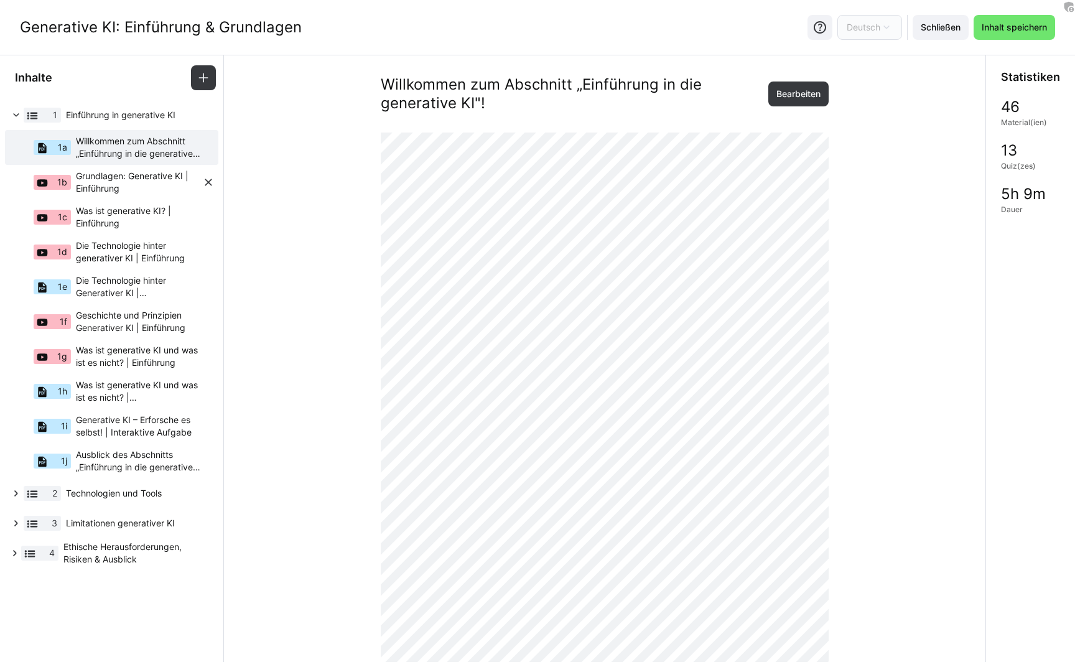
click at [128, 184] on span "Grundlagen: Generative KI | Einführung" at bounding box center [139, 182] width 126 height 25
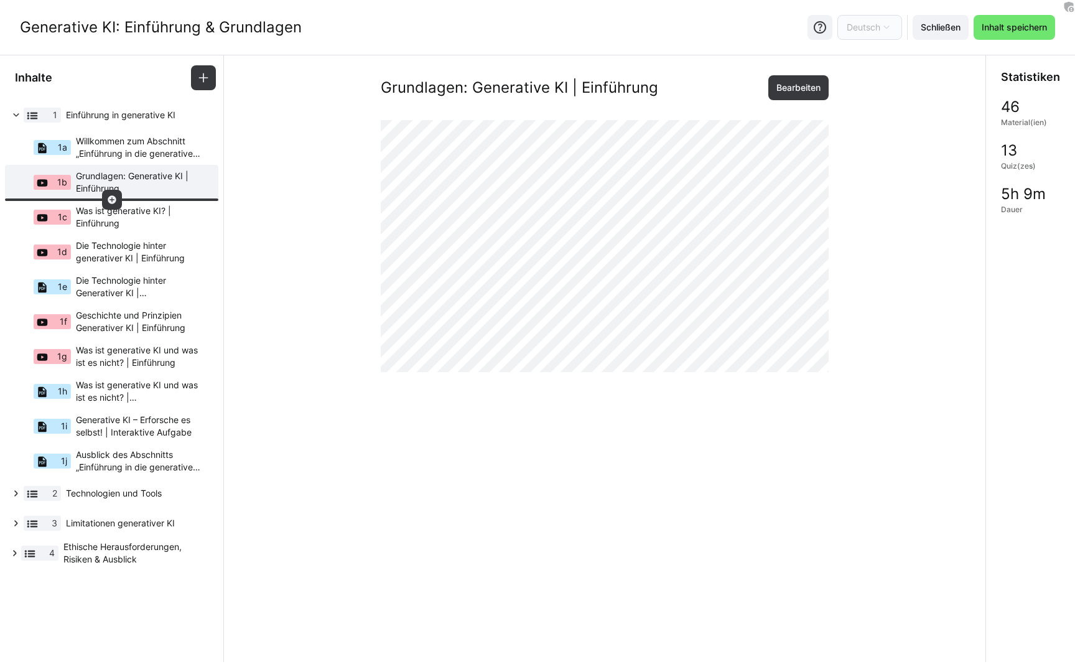
click at [113, 203] on eds-icon at bounding box center [112, 200] width 10 height 10
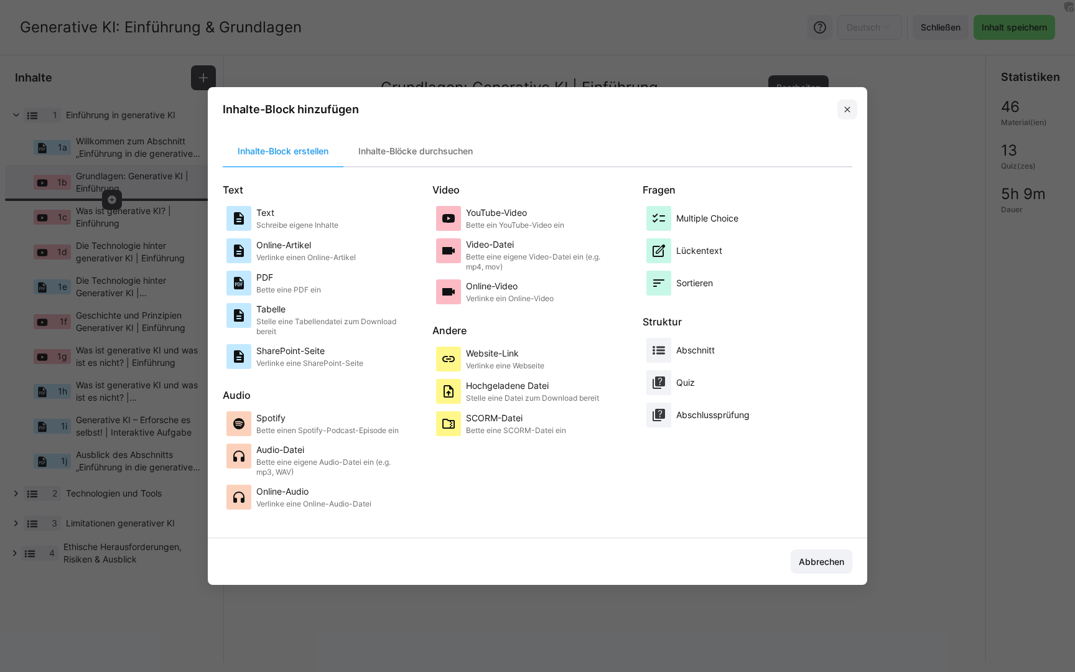
click at [849, 110] on eds-icon at bounding box center [847, 110] width 10 height 10
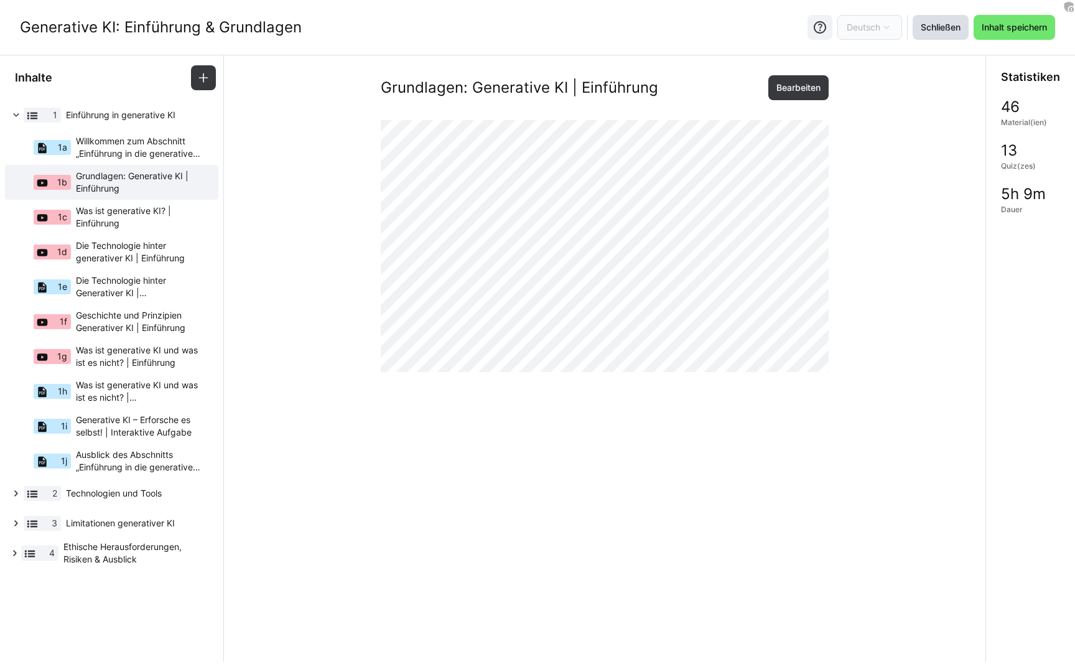
click at [957, 28] on span "Schließen" at bounding box center [941, 27] width 44 height 12
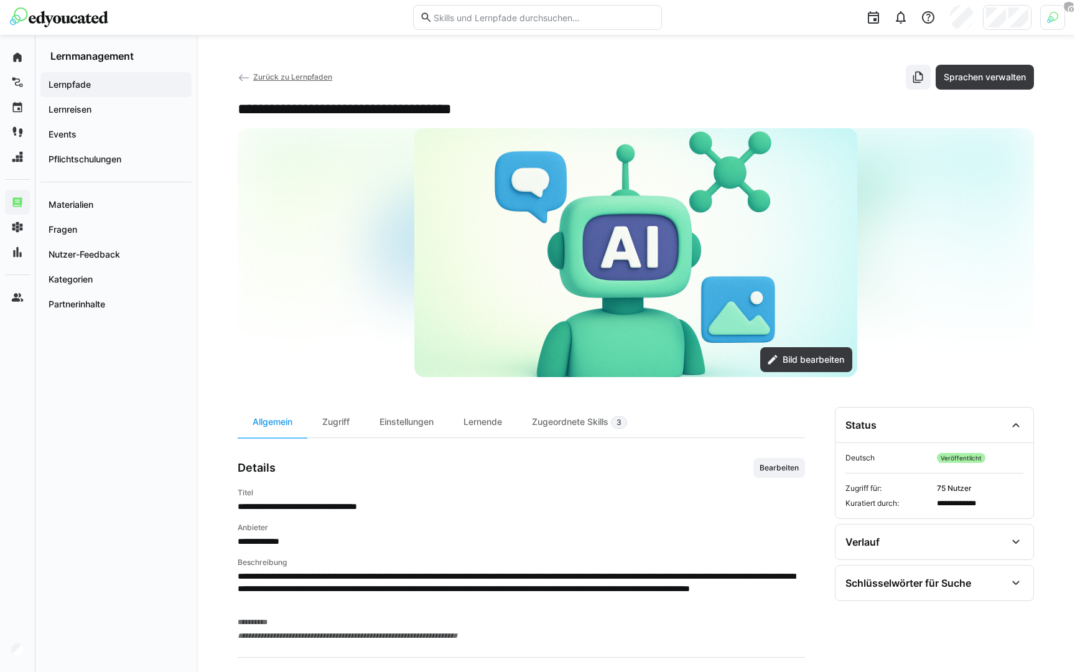
click at [1007, 14] on div at bounding box center [1007, 17] width 49 height 25
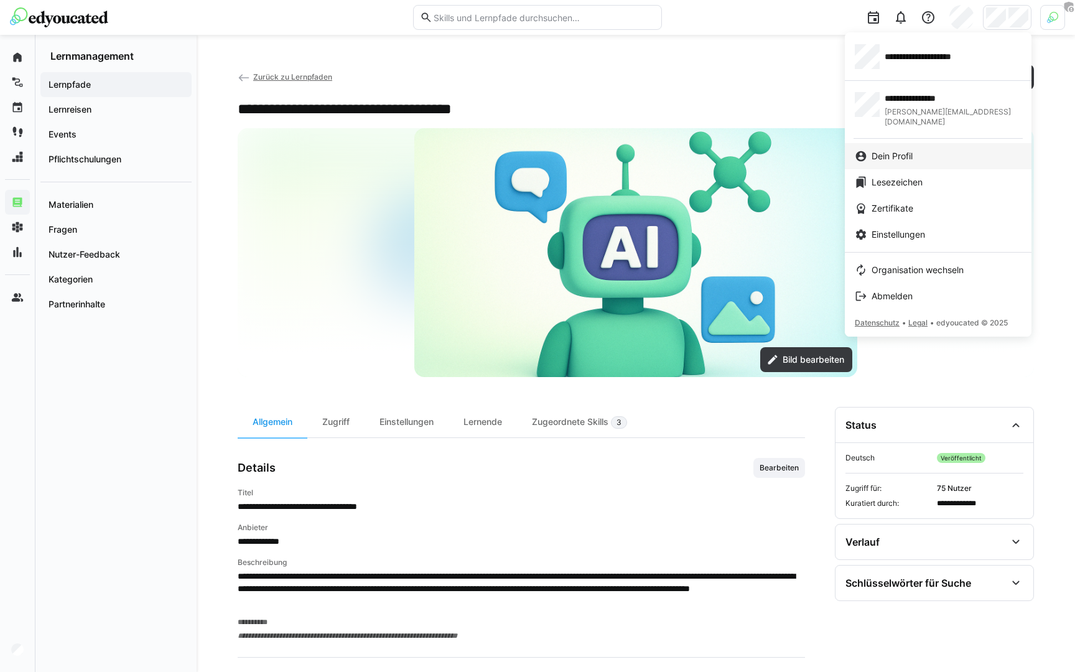
click at [887, 151] on span "Dein Profil" at bounding box center [892, 156] width 41 height 12
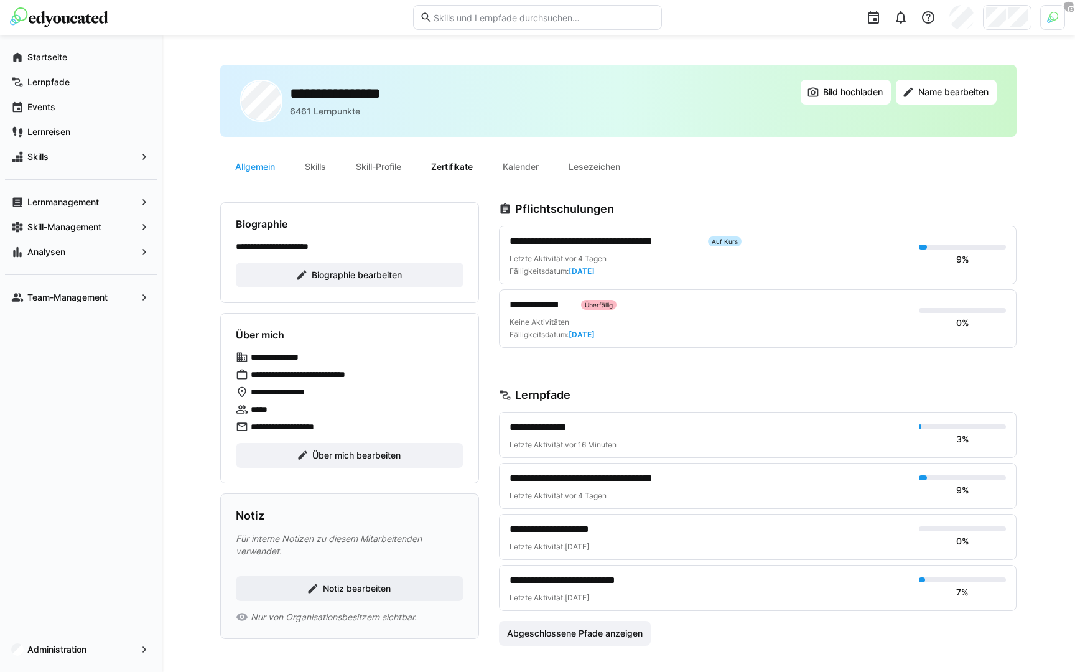
click at [457, 168] on div "Zertifikate" at bounding box center [452, 167] width 72 height 30
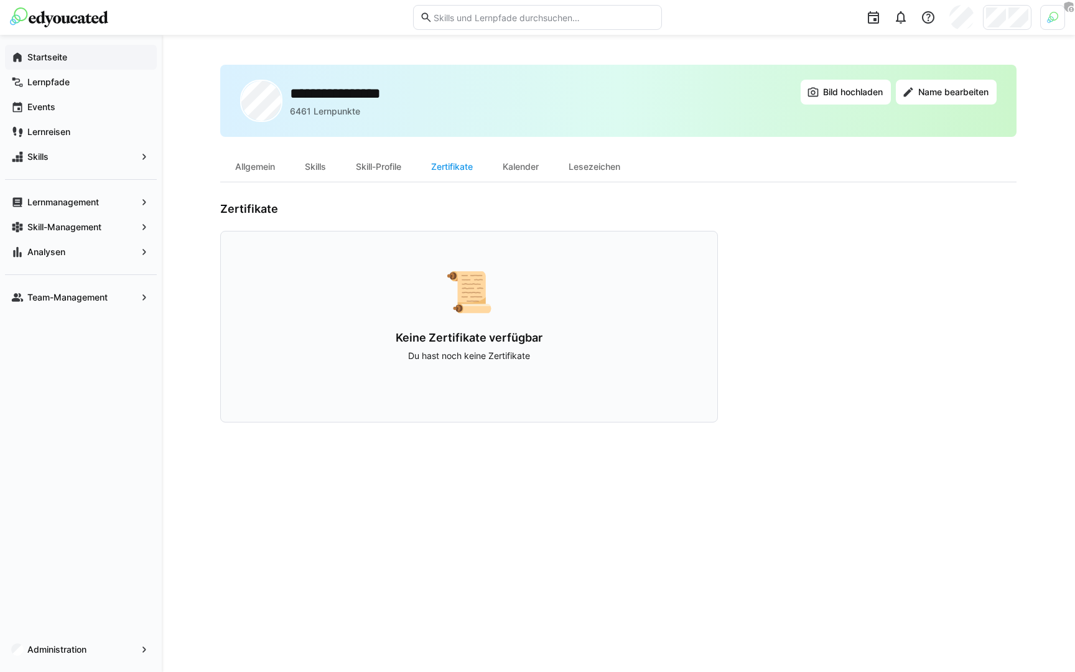
click at [0, 0] on app-navigation-label "Startseite" at bounding box center [0, 0] width 0 height 0
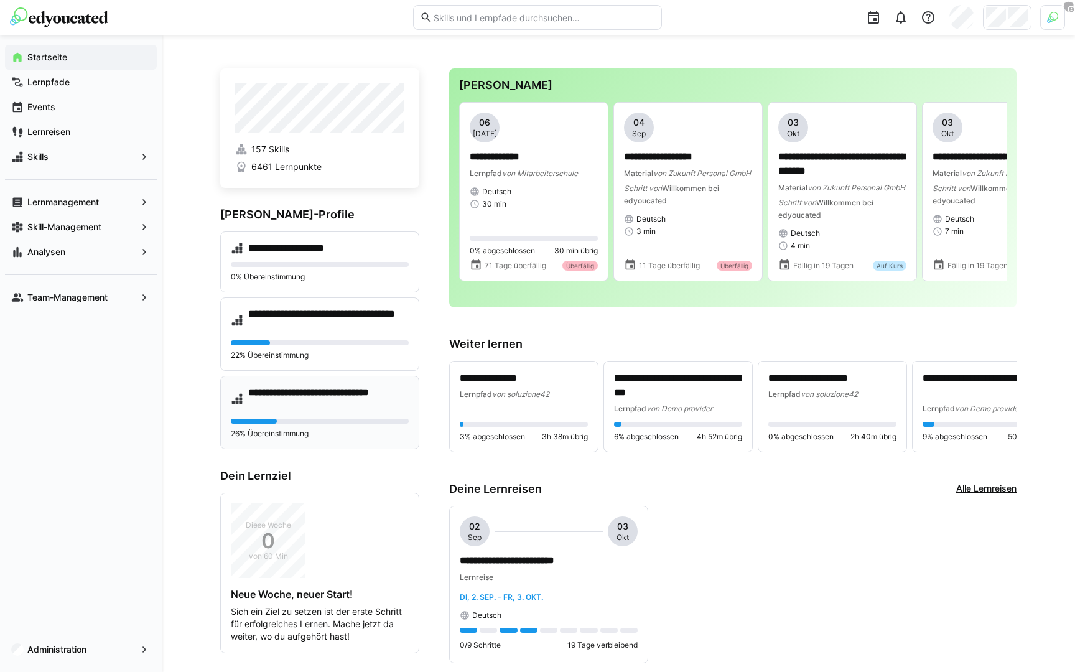
click at [319, 394] on h4 "**********" at bounding box center [328, 398] width 161 height 25
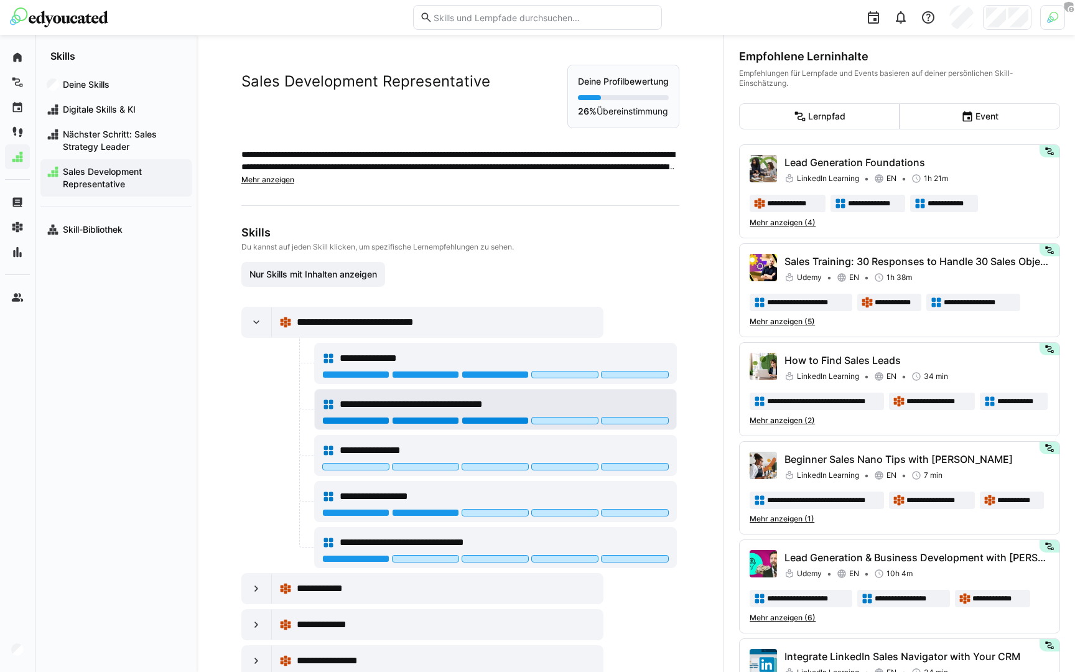
click at [491, 419] on div at bounding box center [495, 420] width 67 height 7
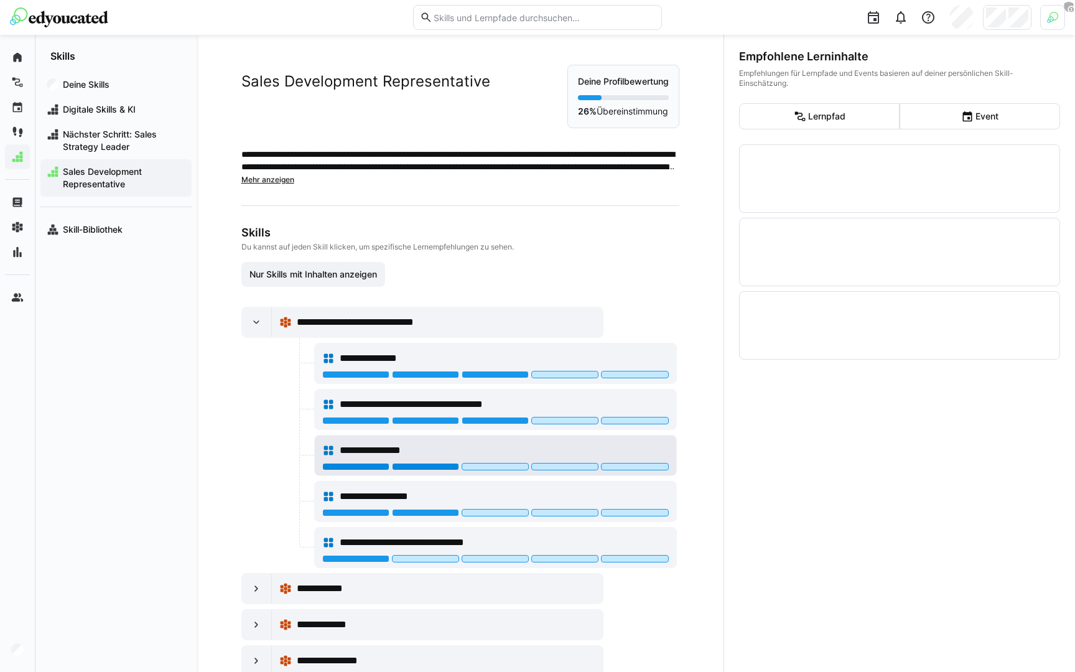
click at [422, 467] on div at bounding box center [425, 466] width 67 height 7
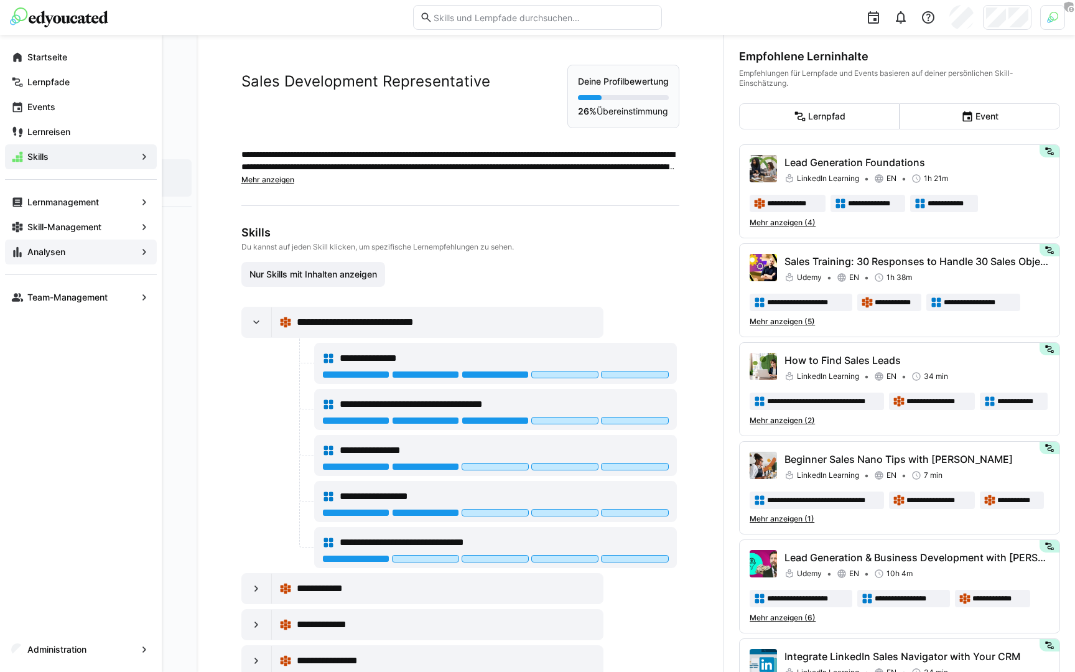
click at [17, 253] on eds-icon at bounding box center [17, 252] width 12 height 12
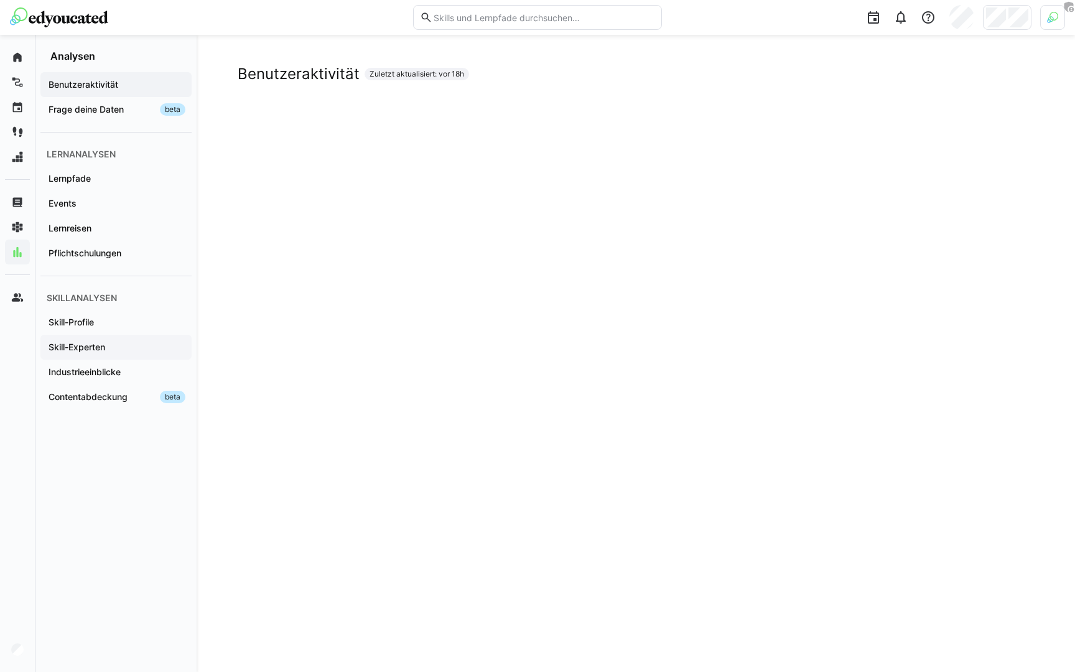
click at [0, 0] on app-navigation-label "Skill-Experten" at bounding box center [0, 0] width 0 height 0
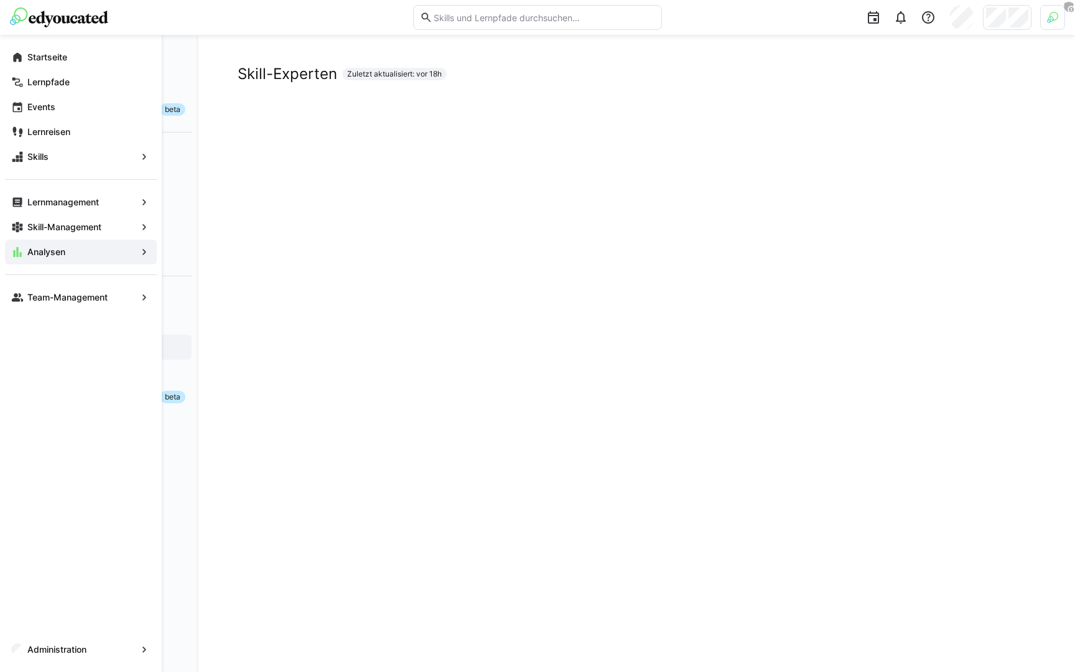
click at [20, 48] on div "Startseite" at bounding box center [81, 57] width 152 height 25
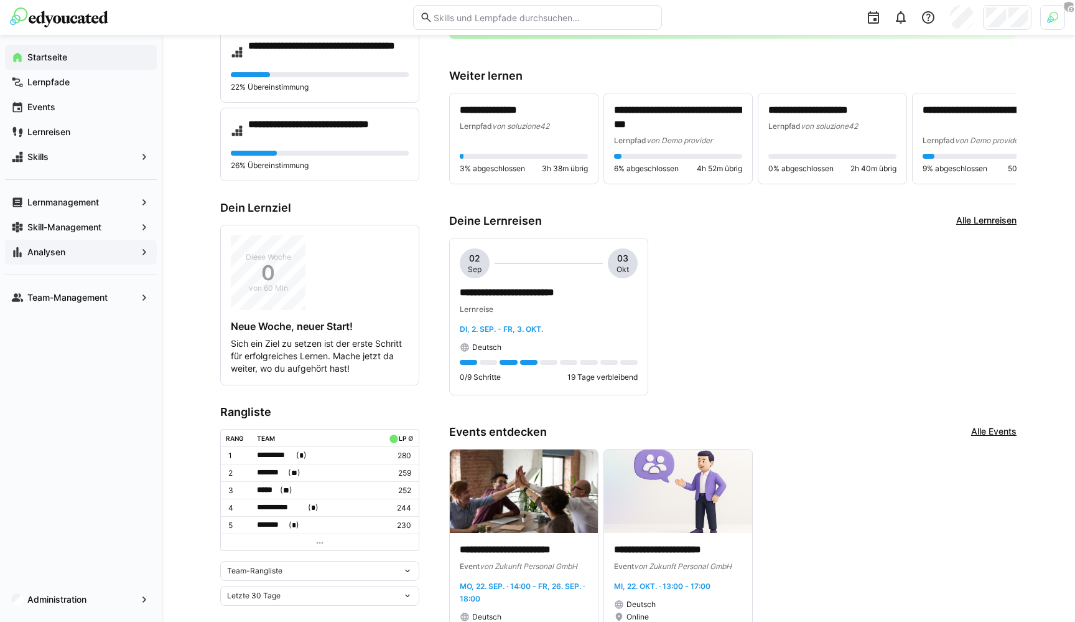
scroll to position [282, 0]
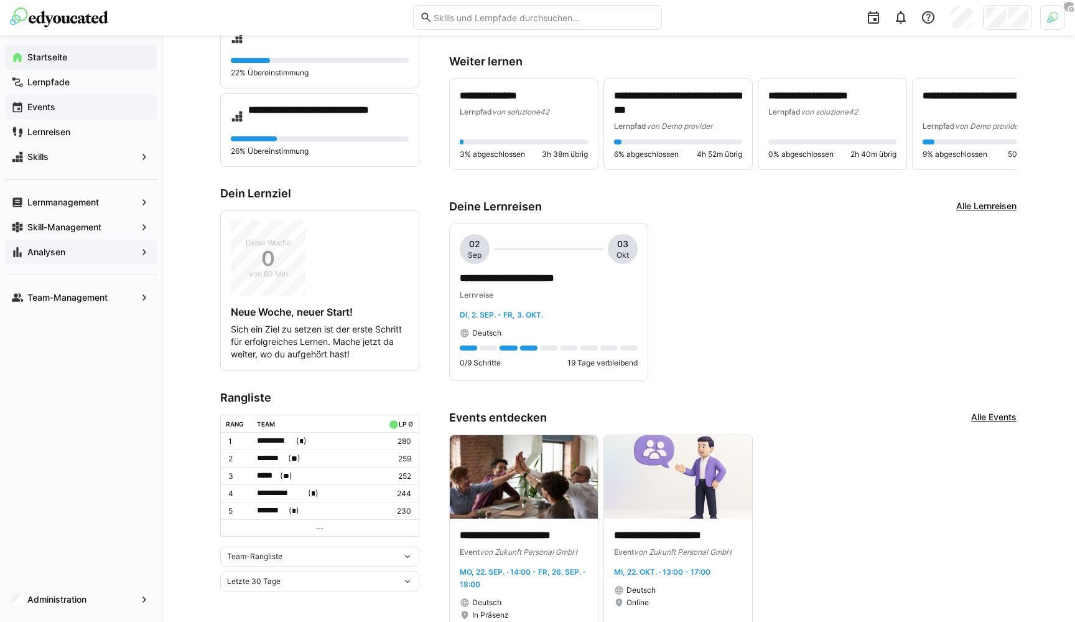
click at [100, 108] on span "Events" at bounding box center [88, 107] width 125 height 12
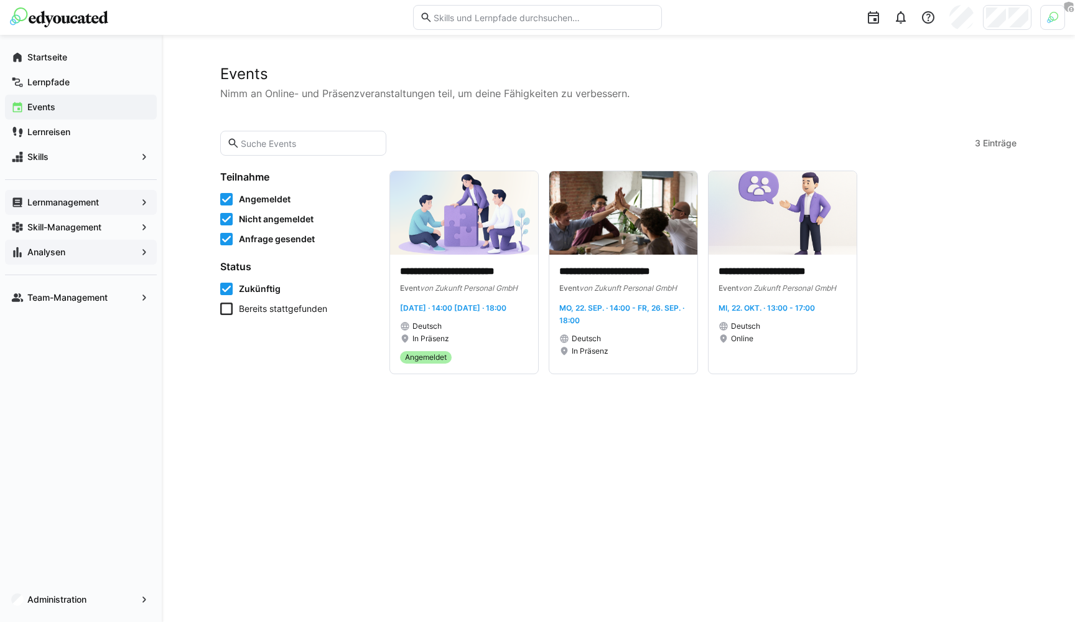
click at [105, 200] on span "Lernmanagement" at bounding box center [81, 202] width 111 height 12
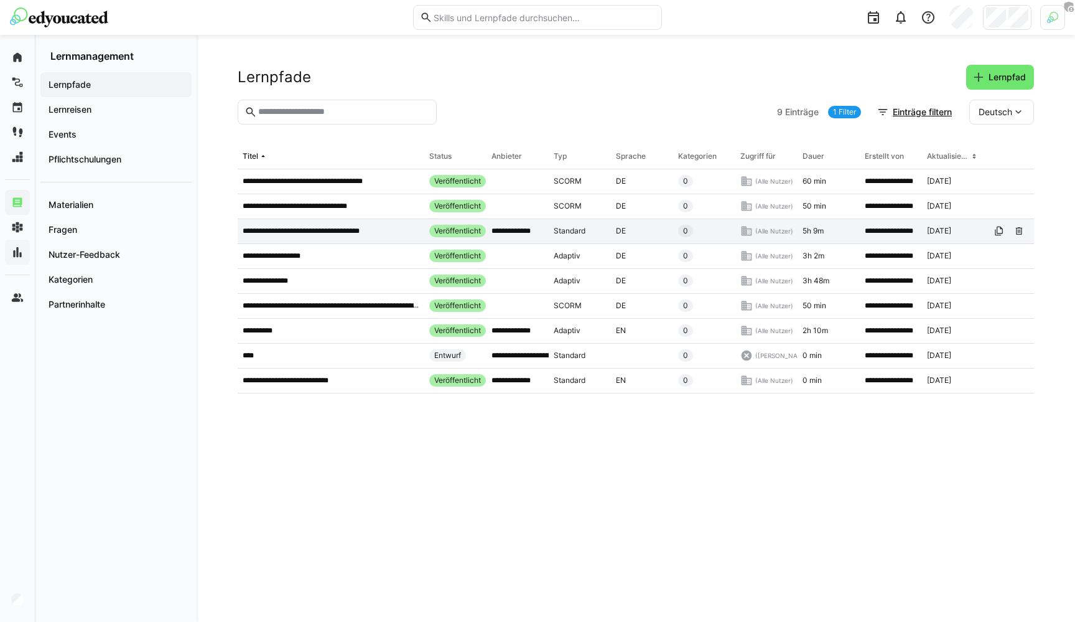
click at [316, 226] on p "**********" at bounding box center [313, 231] width 141 height 10
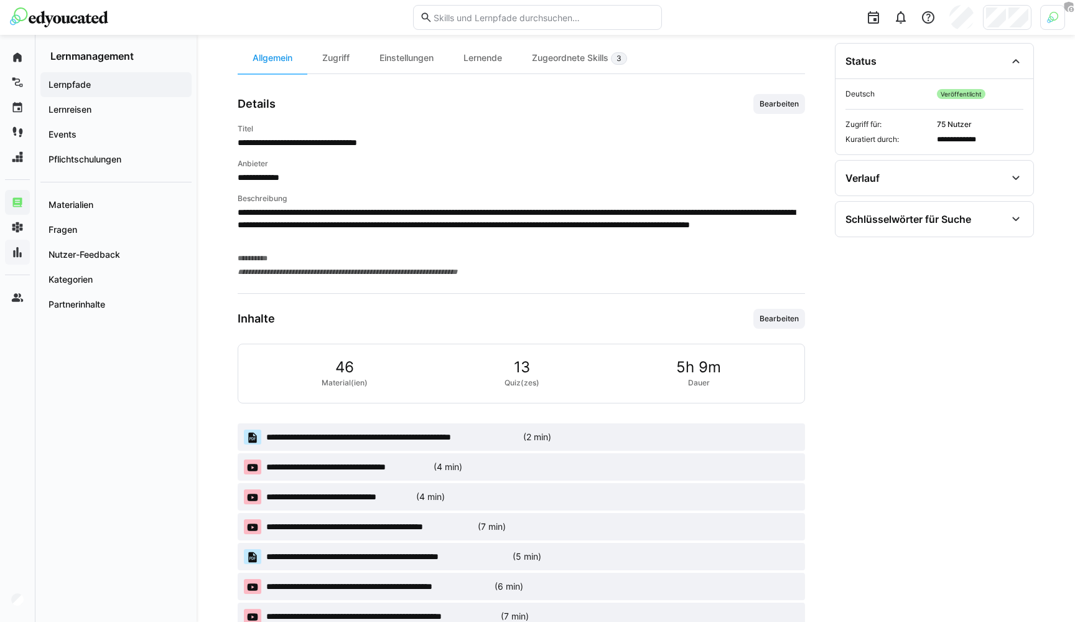
scroll to position [376, 0]
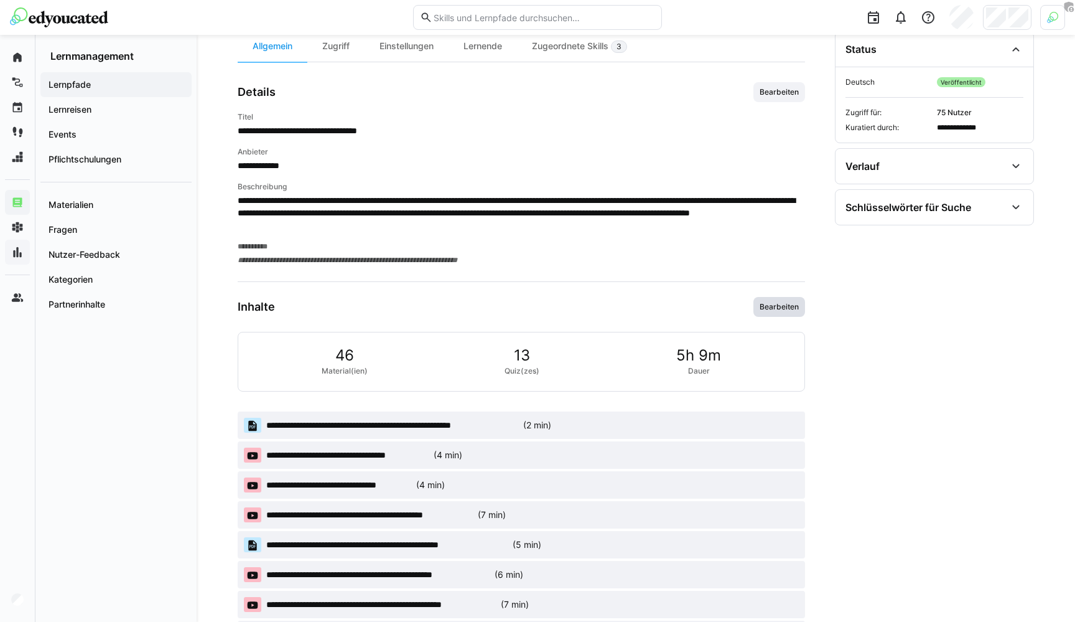
click at [788, 307] on span "Bearbeiten" at bounding box center [779, 307] width 42 height 10
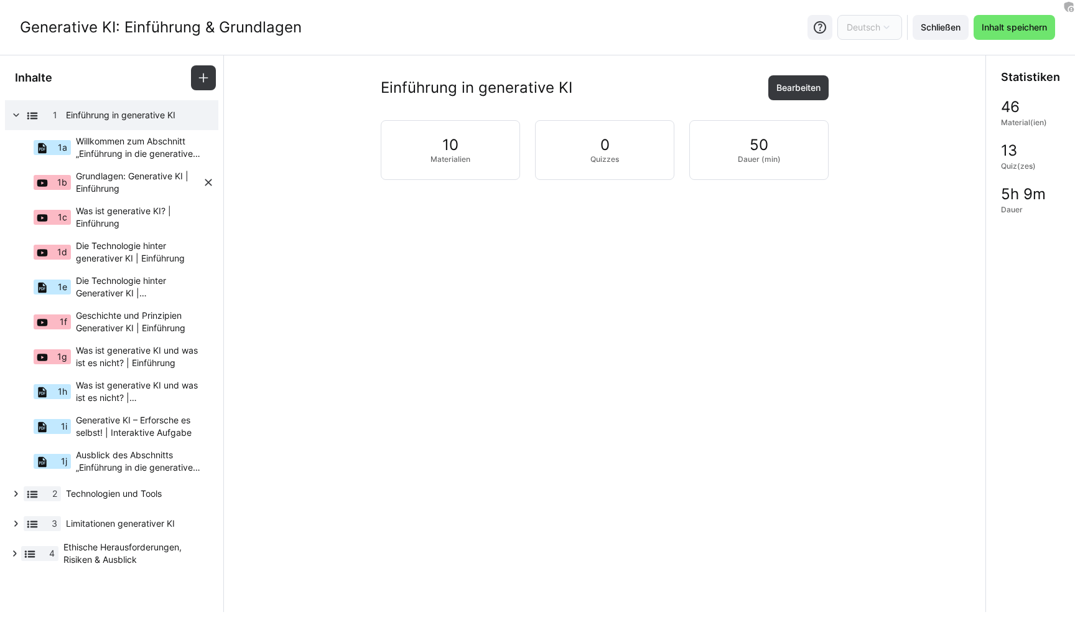
click at [121, 175] on span "Grundlagen: Generative KI | Einführung" at bounding box center [139, 182] width 126 height 25
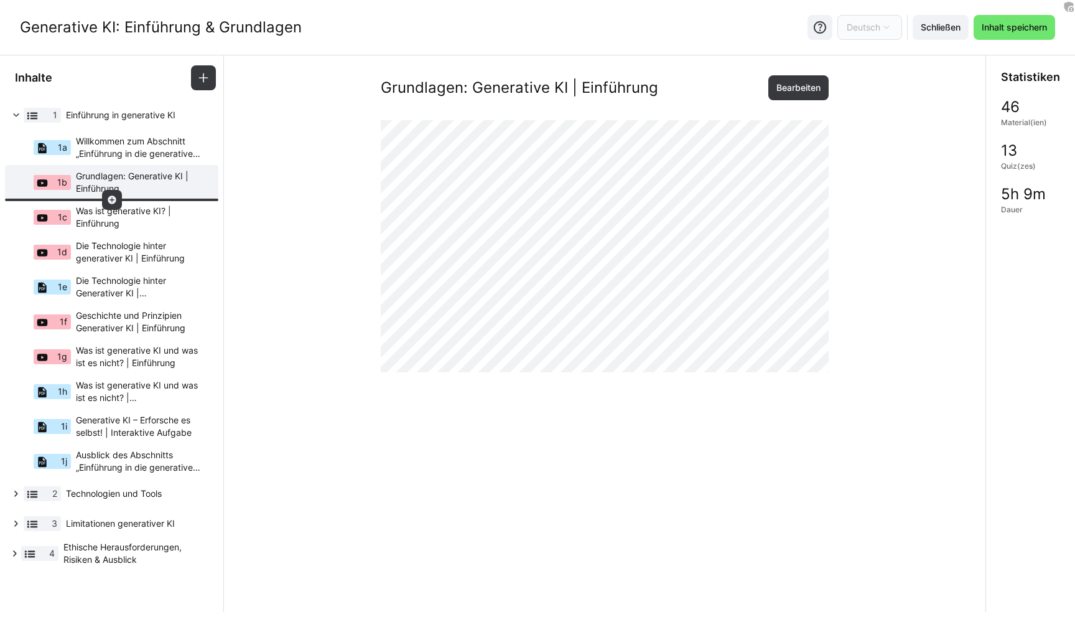
click at [115, 197] on eds-icon at bounding box center [112, 200] width 10 height 10
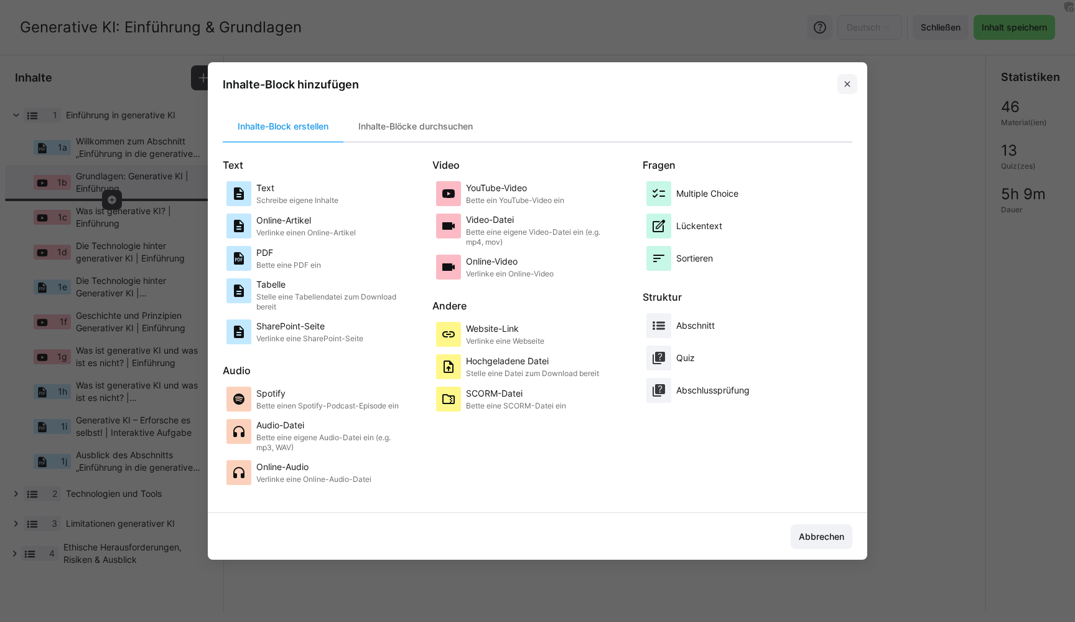
click at [849, 78] on span at bounding box center [847, 84] width 20 height 20
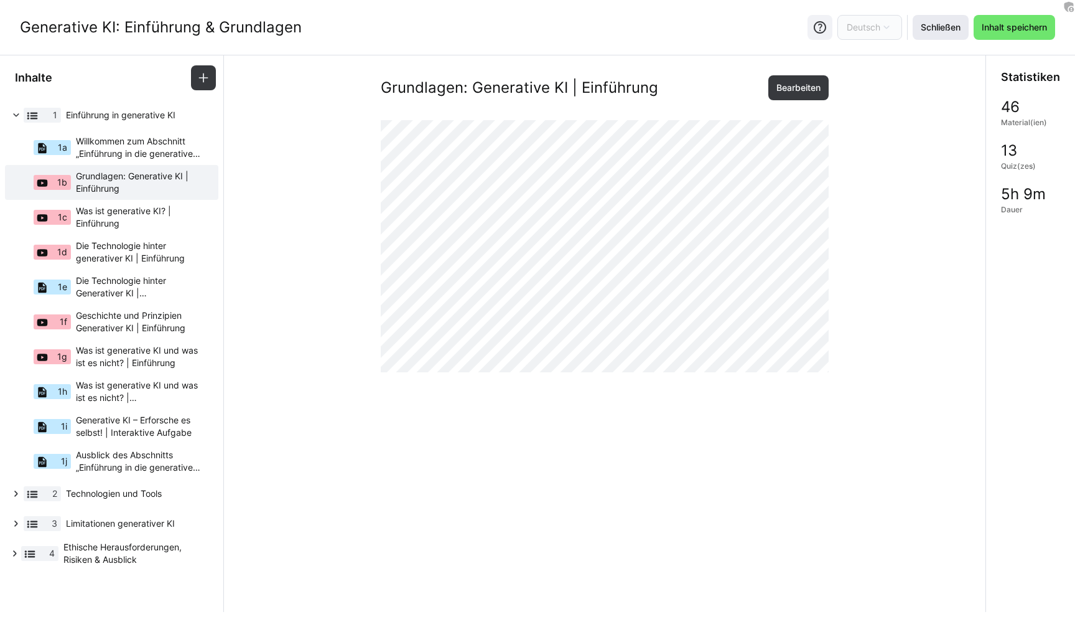
click at [936, 23] on span "Schließen" at bounding box center [941, 27] width 44 height 12
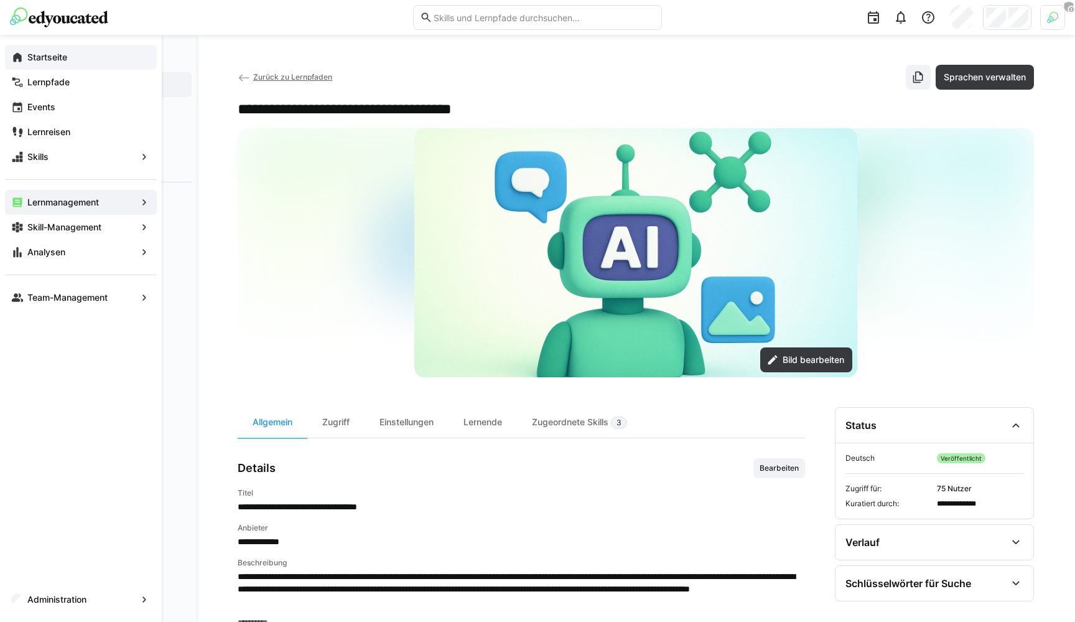
click at [17, 61] on eds-icon at bounding box center [17, 57] width 12 height 12
